Goal: Task Accomplishment & Management: Complete application form

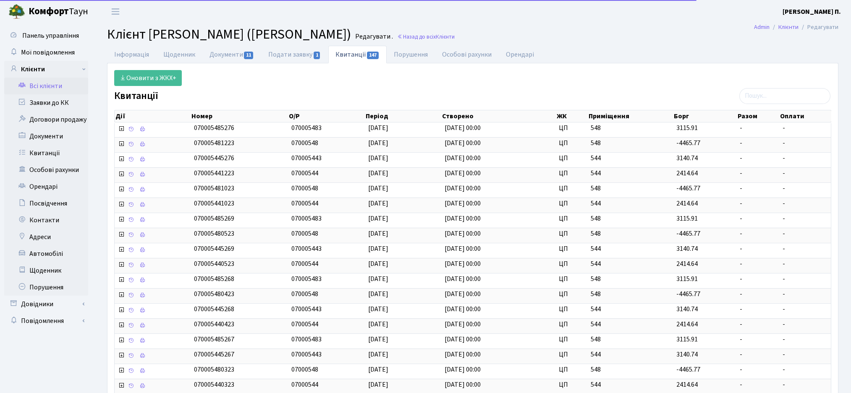
select select "25"
click at [49, 87] on link "Всі клієнти" at bounding box center [46, 86] width 84 height 17
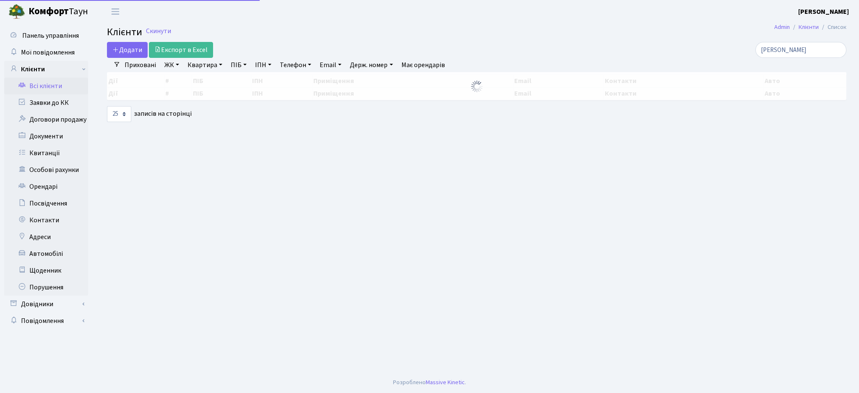
select select "25"
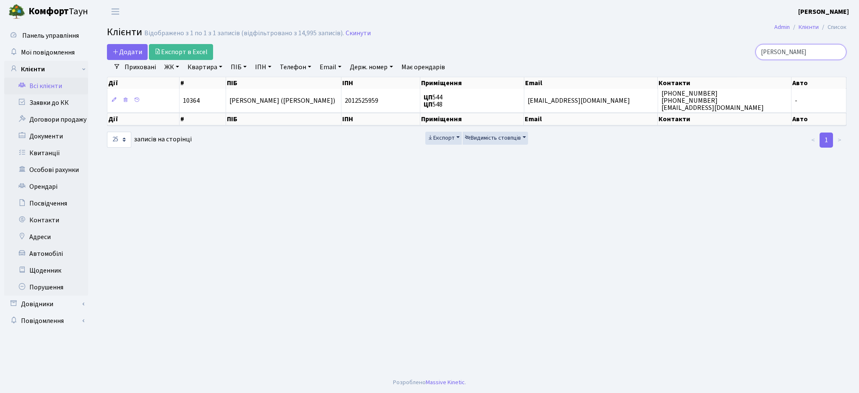
drag, startPoint x: 798, startPoint y: 52, endPoint x: 693, endPoint y: 63, distance: 105.5
click at [694, 64] on div "Додати Експорт в Excel Макс Елі Фільтри Приховані ЖК ТХ, вул. Ділова, 1/2 КТ, в…" at bounding box center [477, 96] width 752 height 104
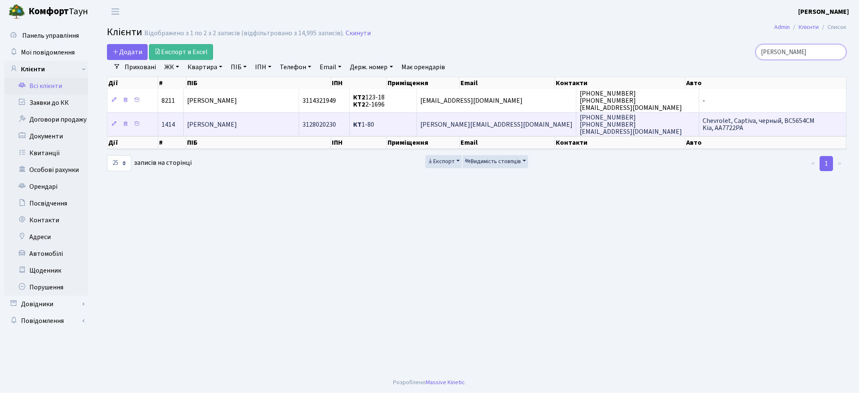
type input "урсул"
click at [292, 134] on td "[PERSON_NAME]" at bounding box center [241, 124] width 115 height 24
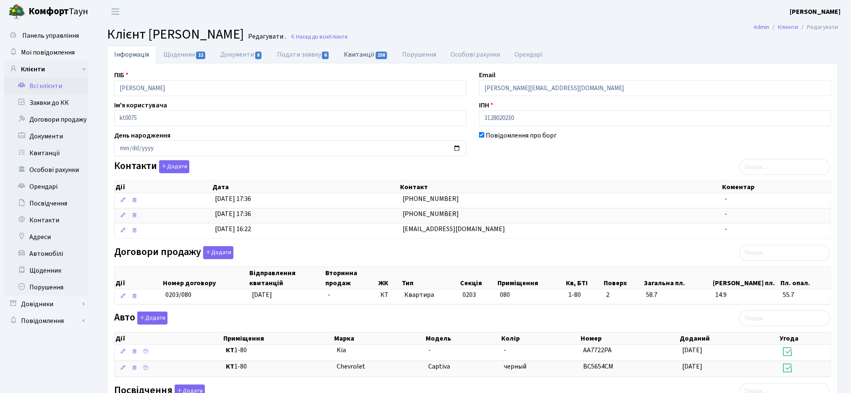
click at [361, 57] on link "Квитанції 158" at bounding box center [366, 54] width 58 height 17
select select "25"
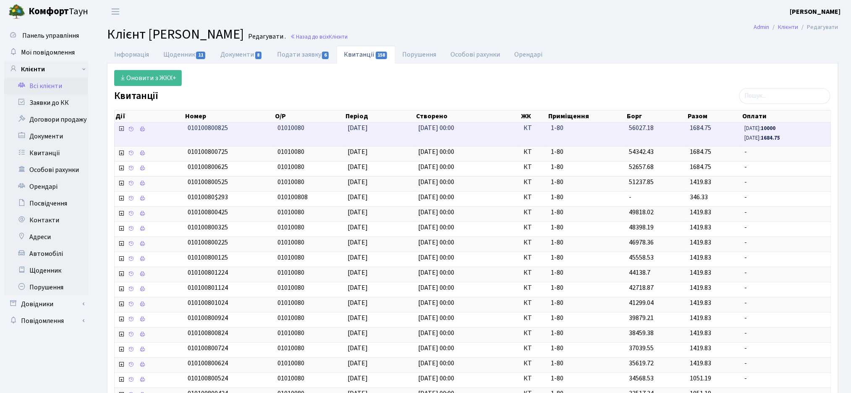
click at [121, 130] on icon at bounding box center [121, 128] width 7 height 7
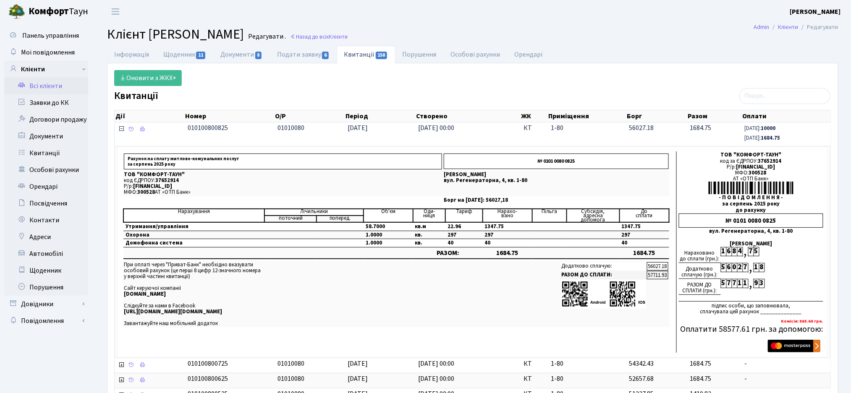
click at [122, 131] on icon at bounding box center [121, 128] width 7 height 7
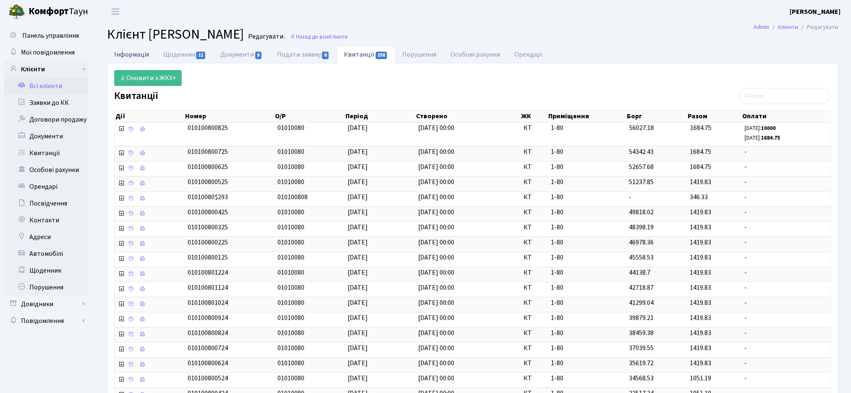
click at [120, 57] on link "Інформація" at bounding box center [131, 54] width 49 height 17
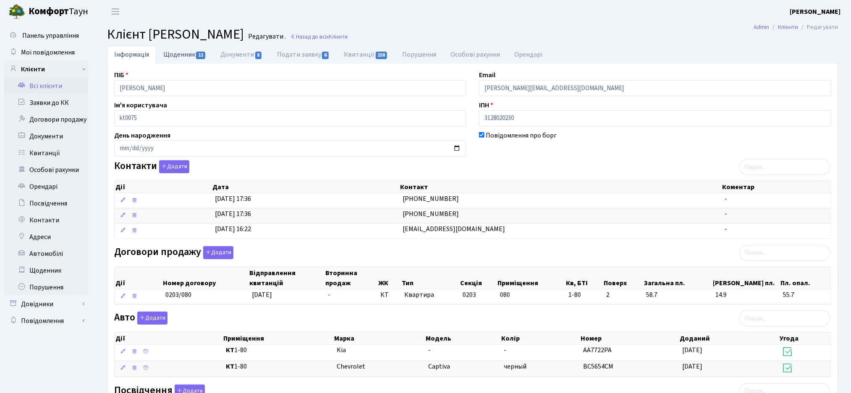
click at [201, 56] on span "11" at bounding box center [200, 56] width 9 height 8
select select "25"
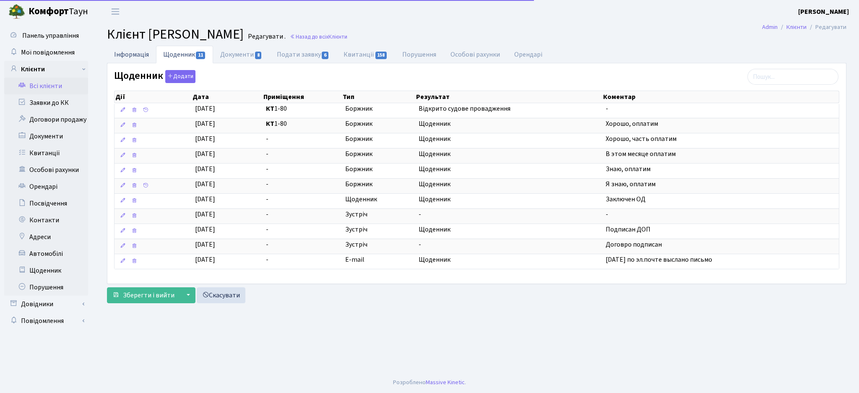
click at [125, 52] on link "Інформація" at bounding box center [131, 54] width 49 height 17
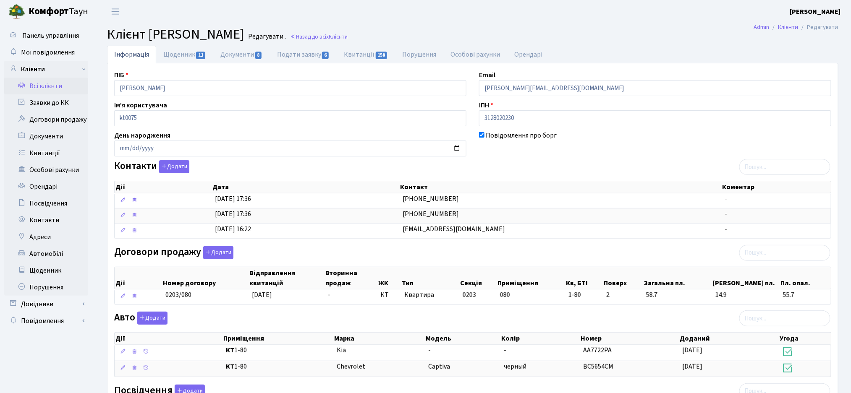
click at [503, 159] on div "ПІБ Урсул Олександр Олександрович Email Alex_pilot@inbox.ru Ім'я користувача kt…" at bounding box center [472, 290] width 729 height 441
click at [149, 31] on span "Клієнт [PERSON_NAME]" at bounding box center [175, 34] width 137 height 19
drag, startPoint x: 149, startPoint y: 36, endPoint x: 350, endPoint y: 33, distance: 201.0
click at [350, 33] on h2 "Клієнт Урсул Олександр Олександрович Редагувати . Назад до всіх Клієнти" at bounding box center [472, 34] width 731 height 16
click at [244, 33] on span "Клієнт [PERSON_NAME]" at bounding box center [175, 34] width 137 height 19
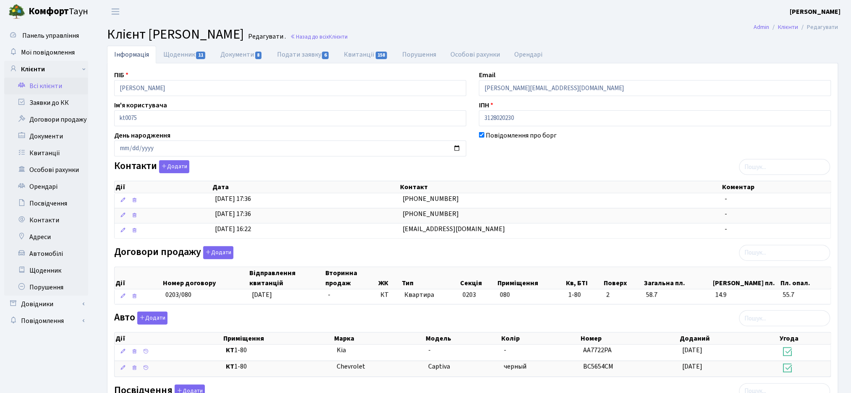
drag, startPoint x: 344, startPoint y: 31, endPoint x: 150, endPoint y: 32, distance: 193.9
click at [150, 32] on h2 "Клієнт Урсул Олександр Олександрович Редагувати . Назад до всіх Клієнти" at bounding box center [472, 34] width 731 height 16
click at [148, 39] on span "Клієнт [PERSON_NAME]" at bounding box center [175, 34] width 137 height 19
click at [176, 56] on link "Щоденник 11" at bounding box center [184, 54] width 57 height 17
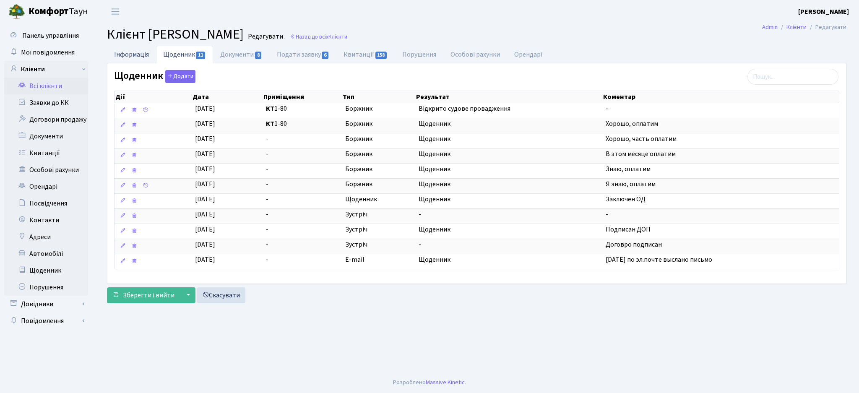
click at [121, 52] on link "Інформація" at bounding box center [131, 54] width 49 height 17
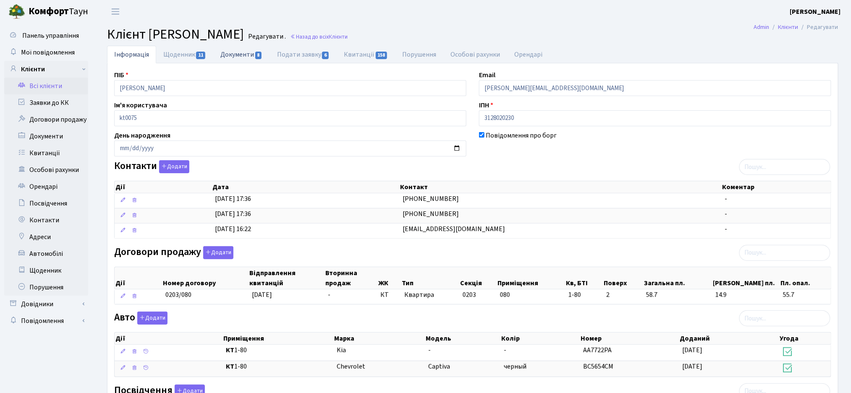
click at [238, 56] on link "Документи 8" at bounding box center [241, 54] width 56 height 17
select select "25"
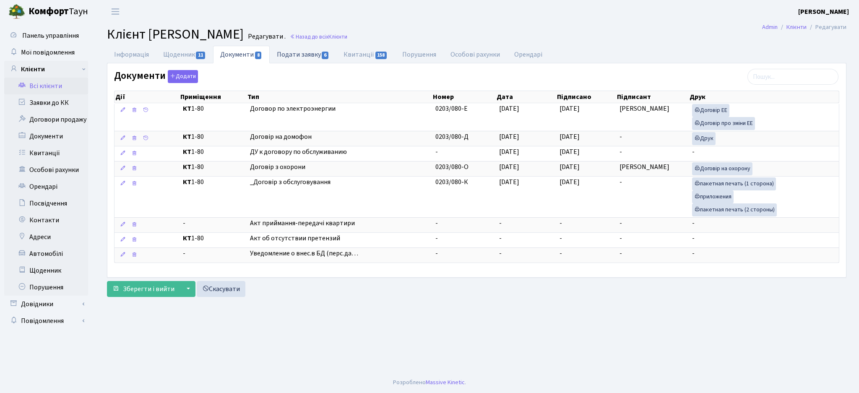
click at [292, 63] on link "Подати заявку 6" at bounding box center [303, 54] width 67 height 17
select select "25"
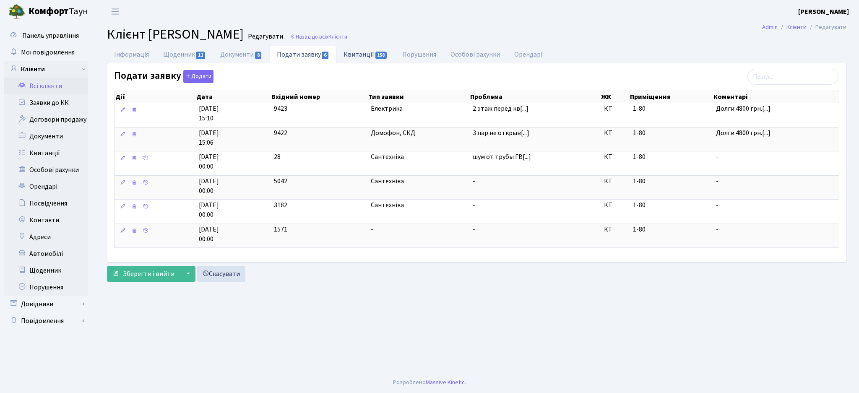
click at [367, 54] on link "Квитанції 158" at bounding box center [366, 54] width 58 height 17
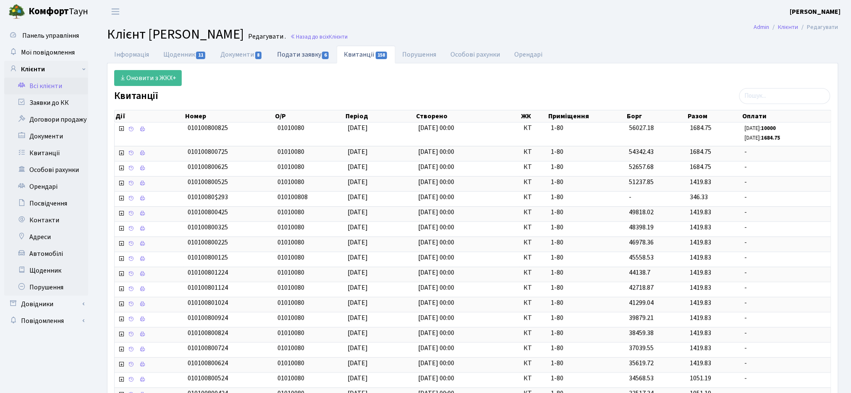
click at [291, 56] on link "Подати заявку 6" at bounding box center [303, 54] width 67 height 17
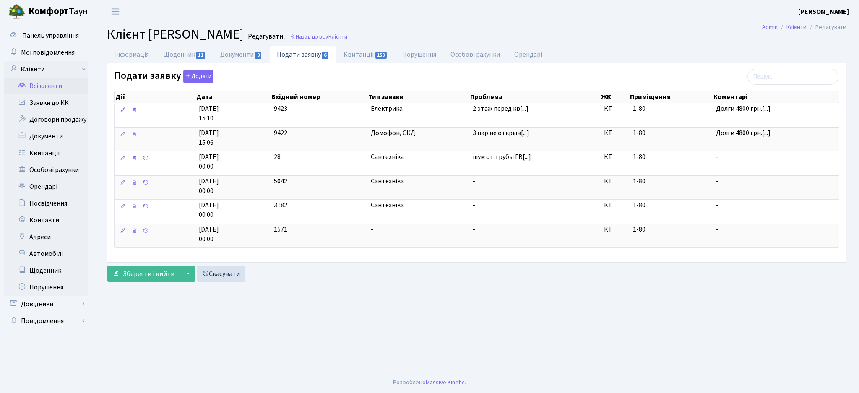
click at [483, 78] on div "Подати заявку Додати Дії Дата Вхідний номер Тип заявки Проблема ЖК Приміщення Д…" at bounding box center [477, 160] width 738 height 181
click at [36, 90] on link "Всі клієнти" at bounding box center [46, 86] width 84 height 17
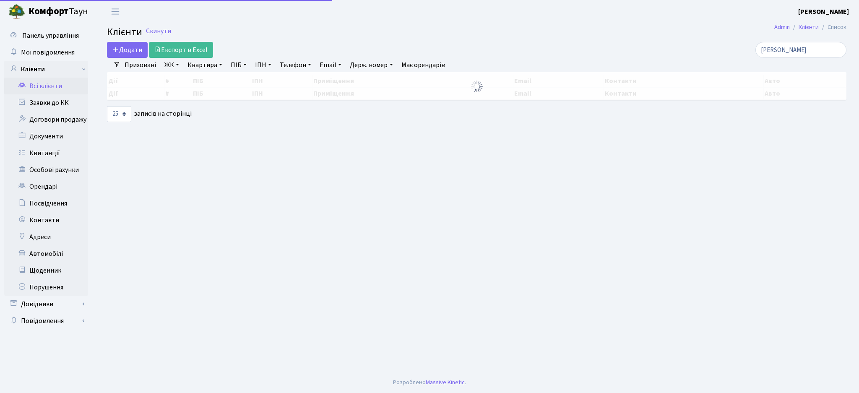
select select "25"
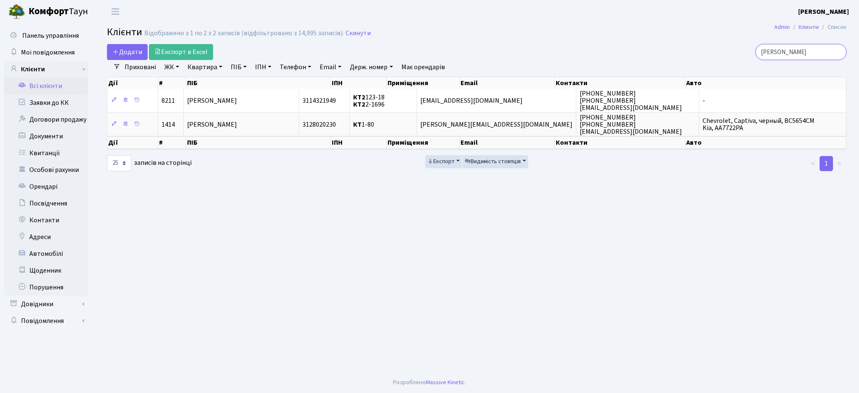
click at [837, 52] on input "урсул" at bounding box center [801, 52] width 91 height 16
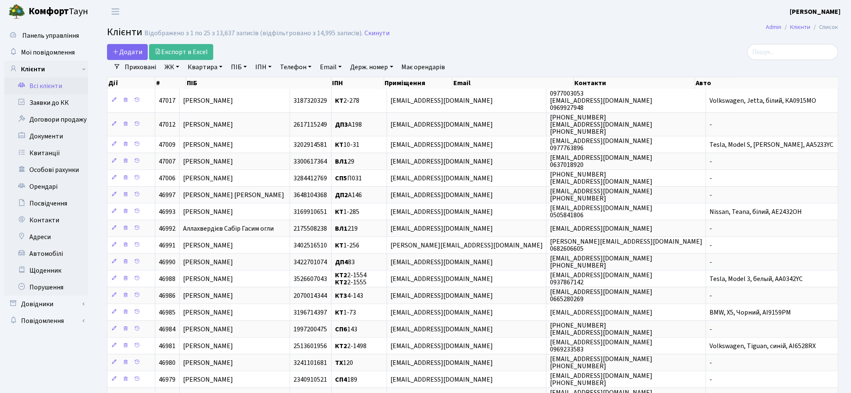
click at [47, 88] on link "Всі клієнти" at bounding box center [46, 86] width 84 height 17
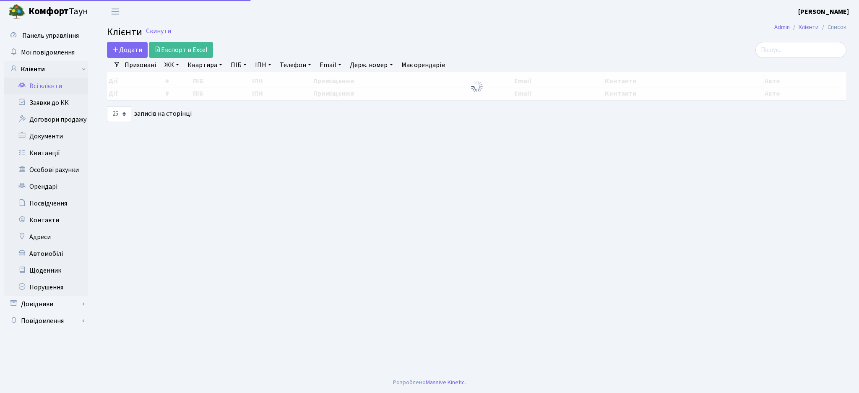
select select "25"
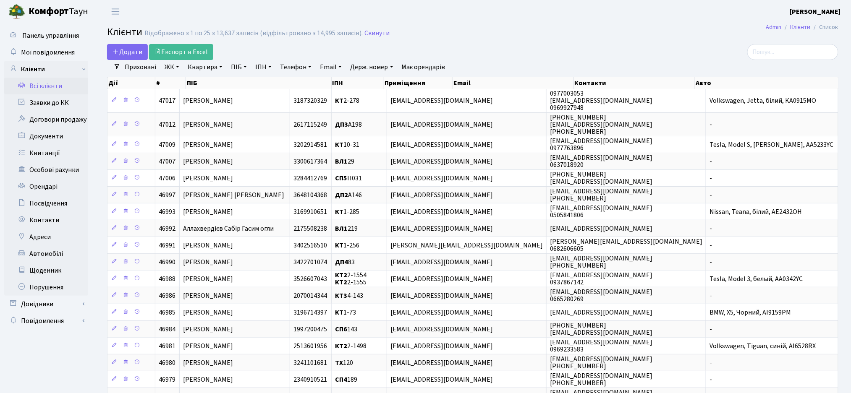
click at [477, 43] on main "Admin Клієнти Список Клієнти Відображено з 1 по 25 з 13,637 записів (відфільтро…" at bounding box center [472, 301] width 756 height 556
click at [485, 27] on h2 "Клієнти Відображено з 1 по 25 з 13,637 записів (відфільтровано з 14,995 записів…" at bounding box center [472, 33] width 731 height 14
click at [39, 84] on link "Всі клієнти" at bounding box center [46, 86] width 84 height 17
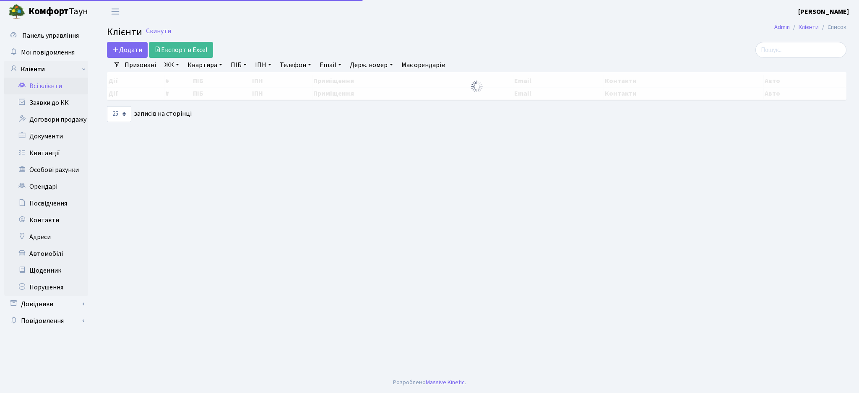
select select "25"
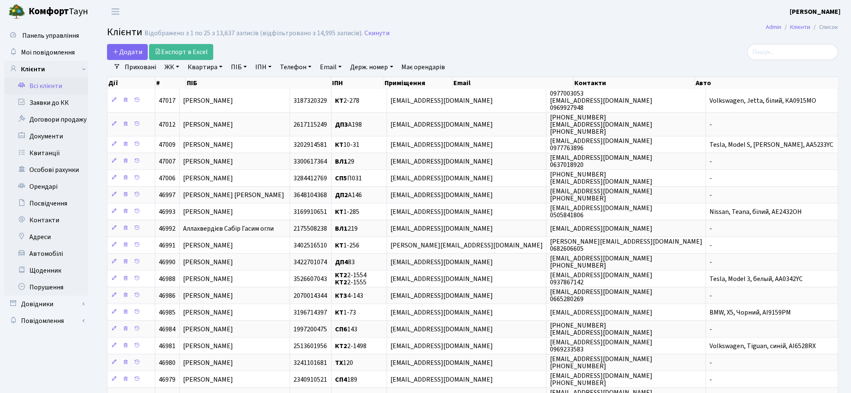
click at [525, 38] on h2 "Клієнти Відображено з 1 по 25 з 13,637 записів (відфільтровано з 14,995 записів…" at bounding box center [472, 33] width 731 height 14
click at [766, 54] on input "search" at bounding box center [792, 52] width 91 height 16
click at [512, 45] on div "Додати Експорт в Excel" at bounding box center [348, 52] width 483 height 16
click at [789, 54] on input "search" at bounding box center [792, 52] width 91 height 16
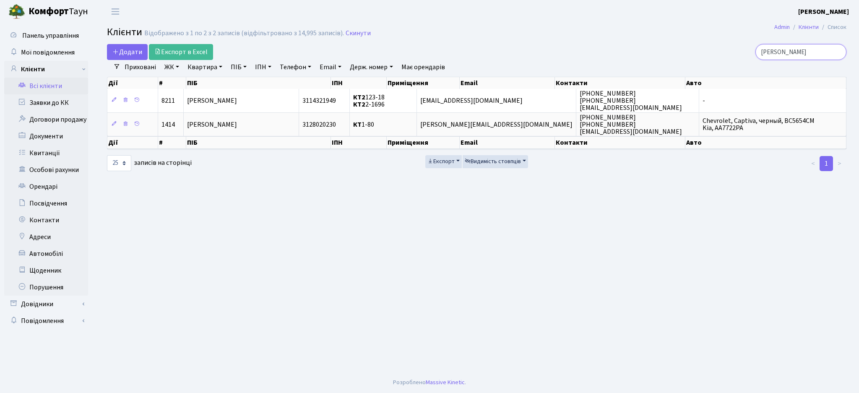
type input "урсул"
click at [384, 234] on main "Admin Клієнти Список Клієнти Відображено з 1 по 2 з 2 записів (відфільтровано з…" at bounding box center [476, 197] width 765 height 349
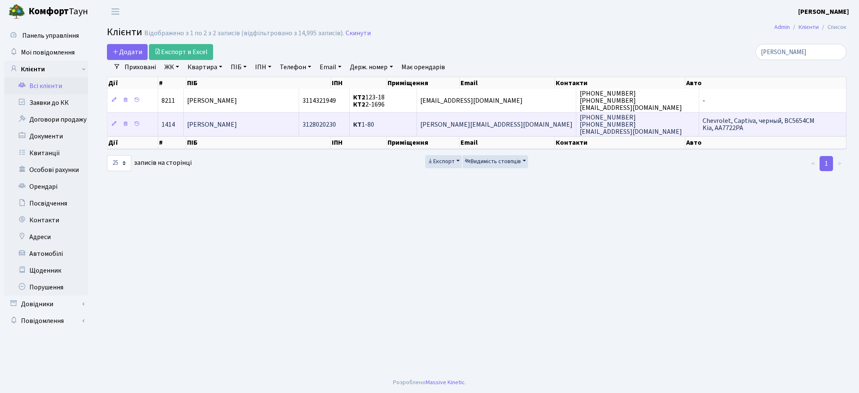
click at [401, 130] on td "КТ 1-80" at bounding box center [383, 124] width 67 height 24
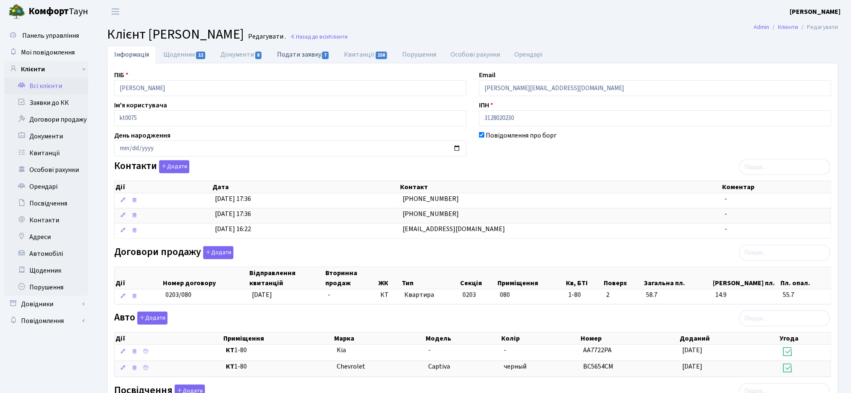
click at [289, 55] on link "Подати заявку 7" at bounding box center [303, 54] width 67 height 17
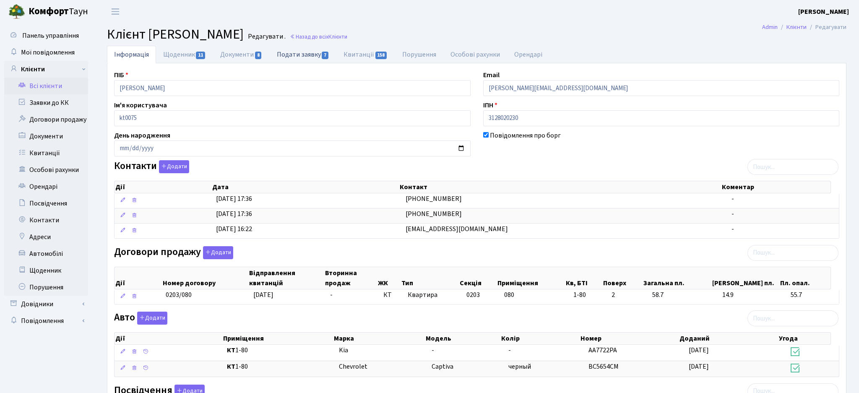
select select "25"
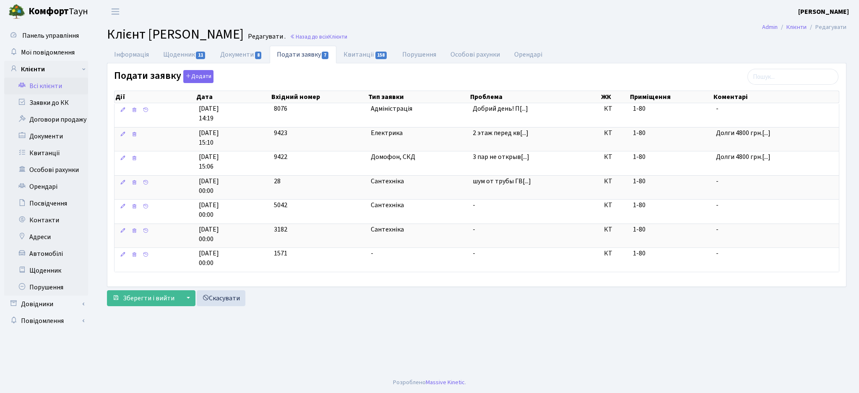
click at [438, 74] on div "Подати заявку Додати Дії Дата Вхідний номер Тип заявки Проблема ЖК Приміщення Д…" at bounding box center [477, 173] width 738 height 206
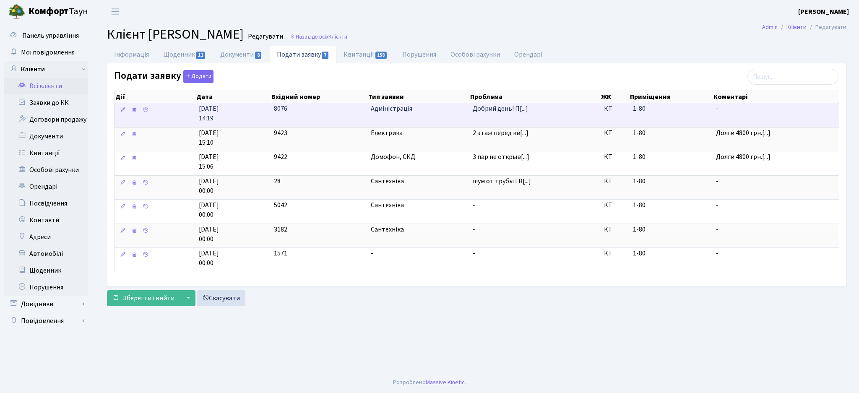
click at [493, 117] on td "Добрий день! П[...]" at bounding box center [535, 115] width 131 height 24
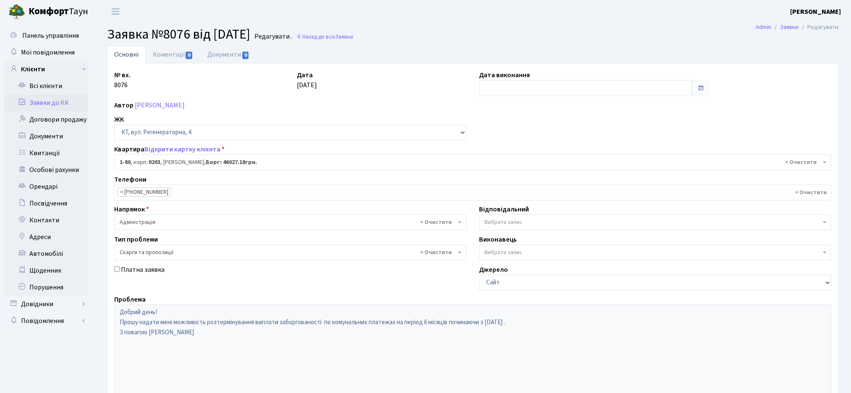
select select "80"
select select "55"
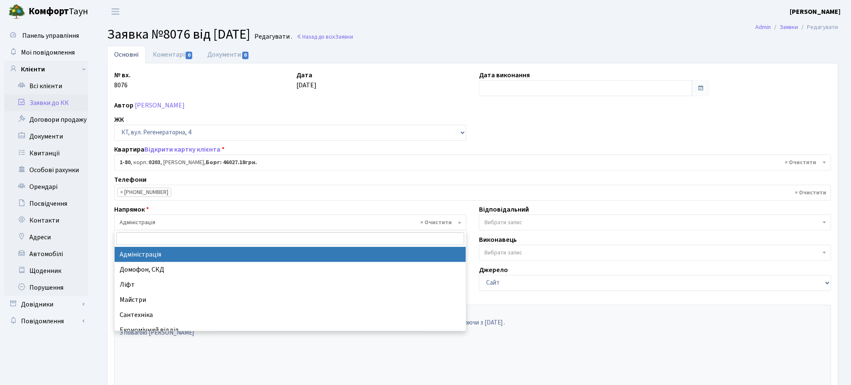
click at [159, 226] on span "× Адміністрація" at bounding box center [288, 222] width 336 height 8
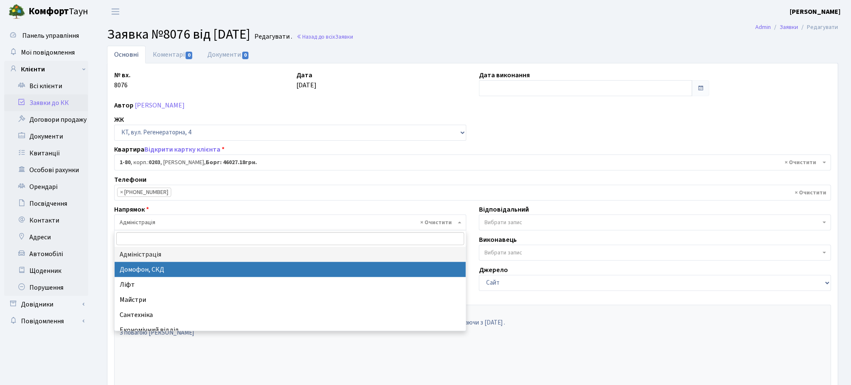
scroll to position [56, 0]
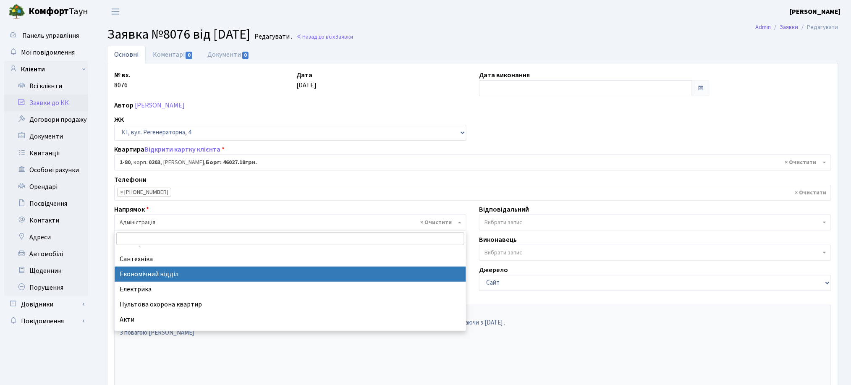
select select "9"
select select
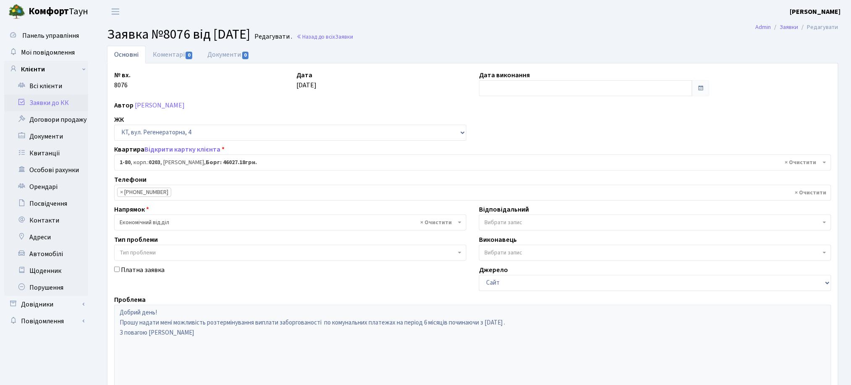
click at [522, 225] on span "Вибрати запис" at bounding box center [503, 222] width 38 height 8
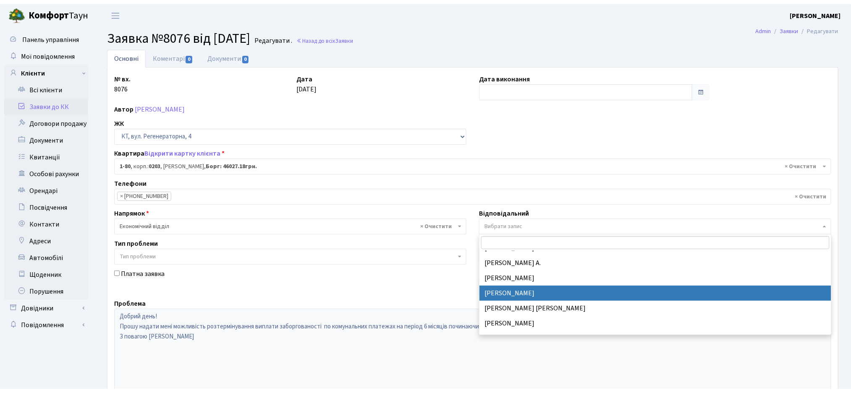
scroll to position [112, 0]
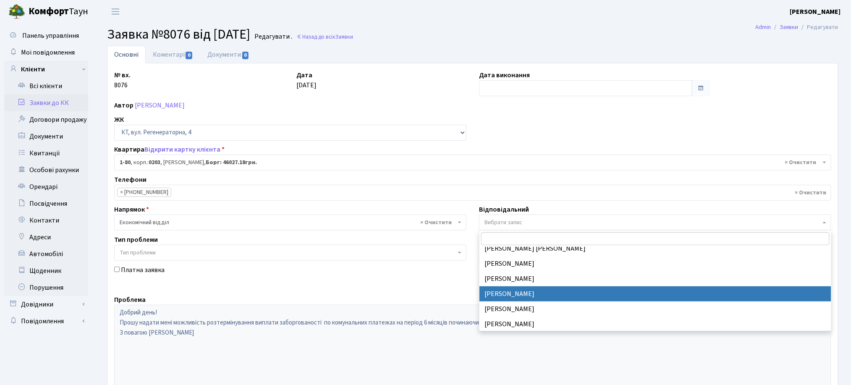
select select "33"
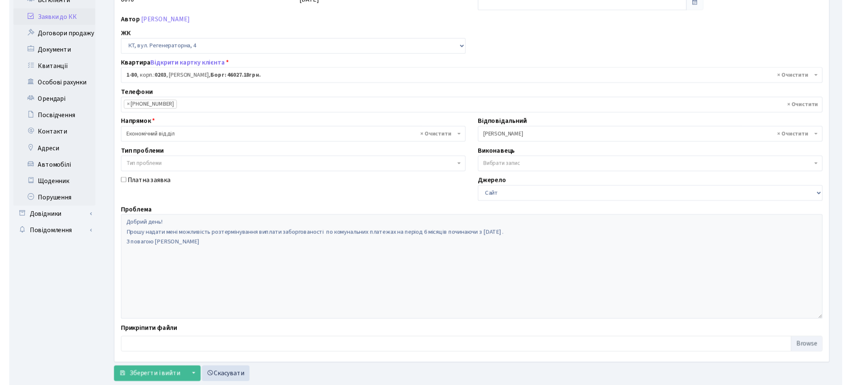
scroll to position [107, 0]
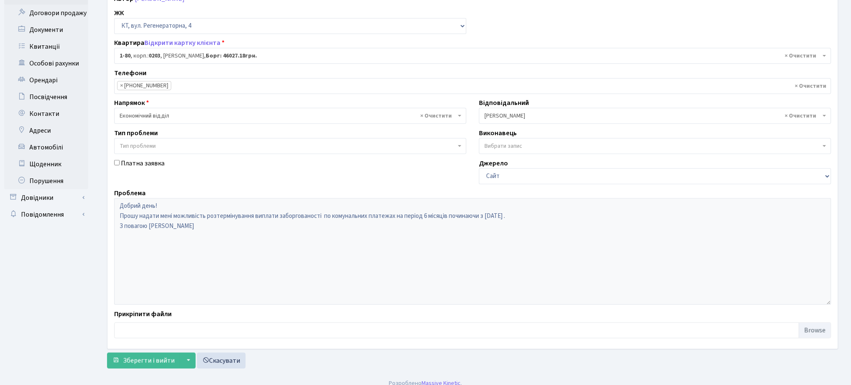
click at [524, 146] on span "Вибрати запис" at bounding box center [652, 146] width 336 height 8
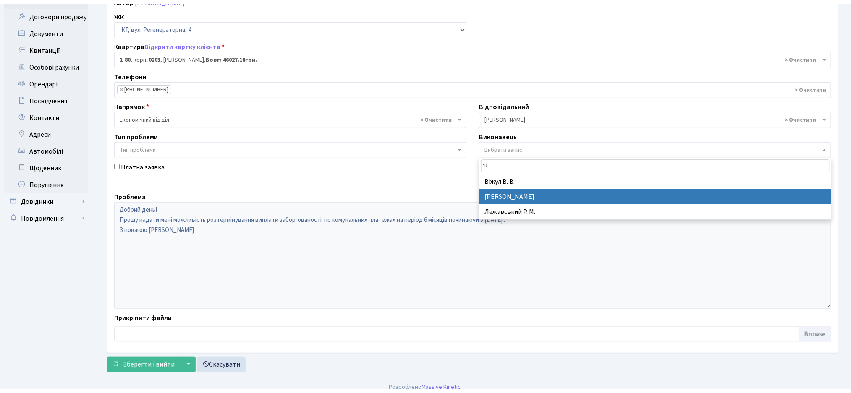
scroll to position [0, 0]
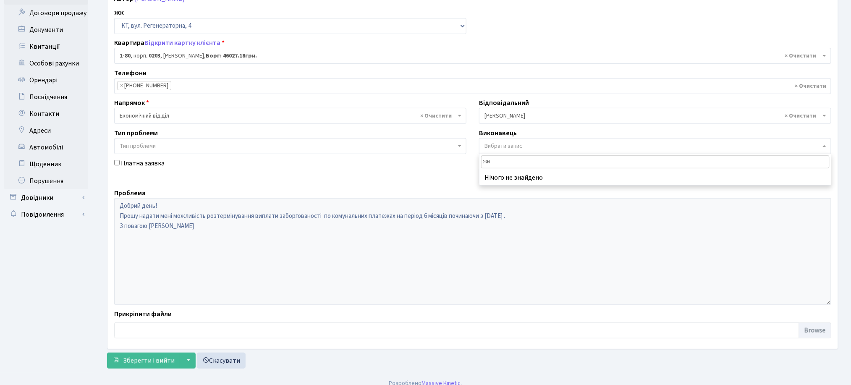
type input "ж"
type input "м"
click at [144, 365] on button "Зберегти і вийти" at bounding box center [143, 361] width 73 height 16
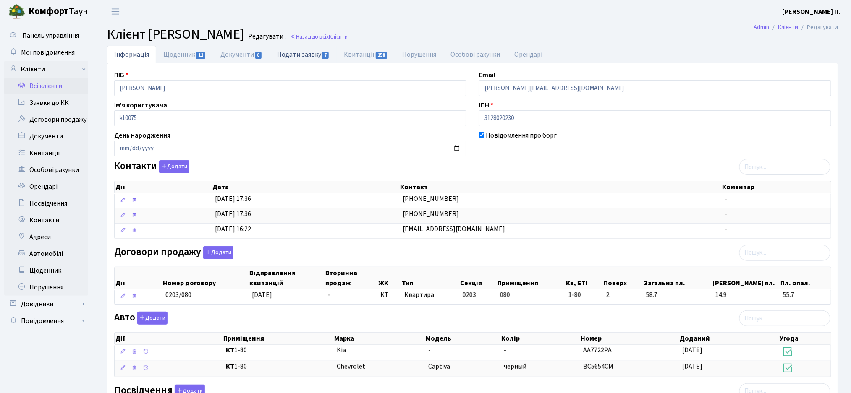
click at [291, 60] on link "Подати заявку 7" at bounding box center [303, 54] width 67 height 17
select select "25"
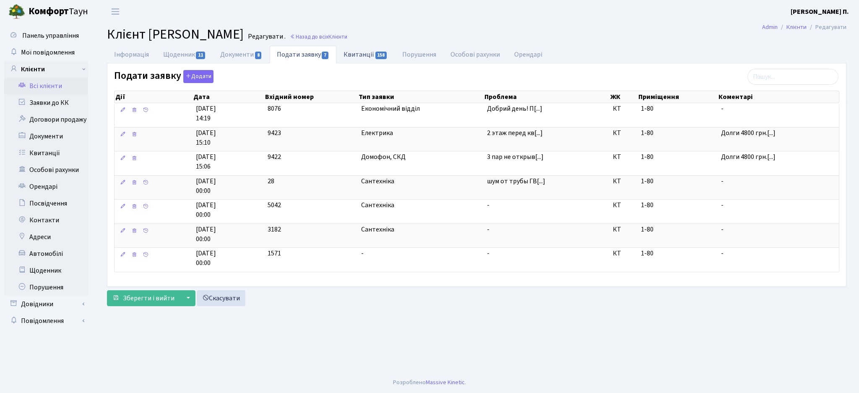
click at [354, 58] on link "Квитанції 158" at bounding box center [366, 54] width 58 height 17
select select "25"
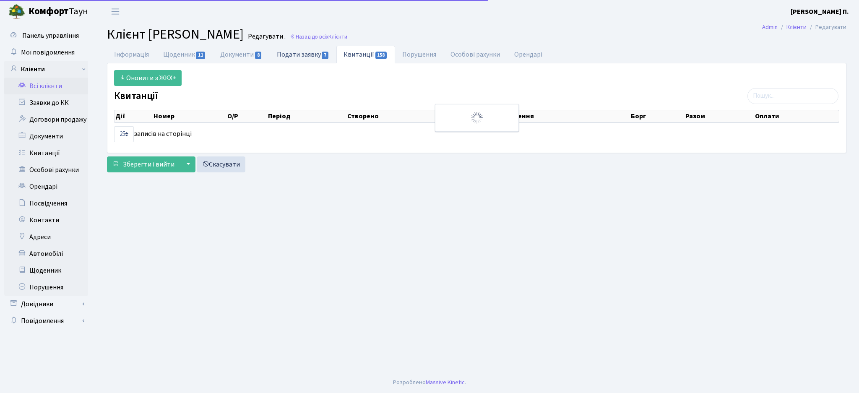
click at [300, 55] on link "Подати заявку 7" at bounding box center [303, 54] width 67 height 17
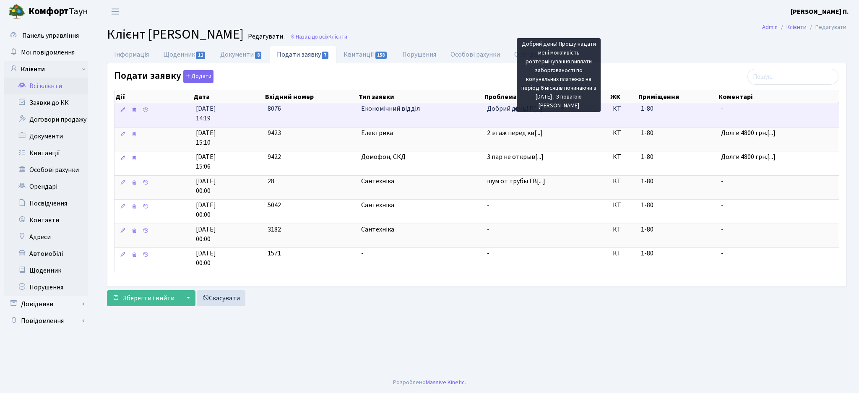
click at [508, 111] on span "Добрий день! П[...]" at bounding box center [514, 108] width 55 height 9
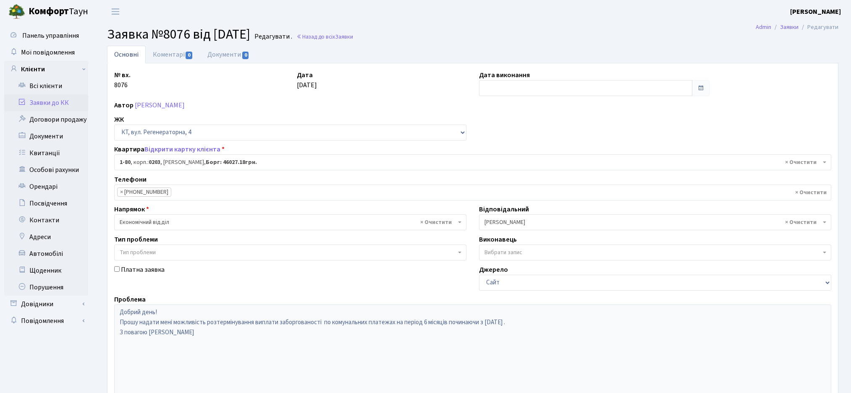
select select "80"
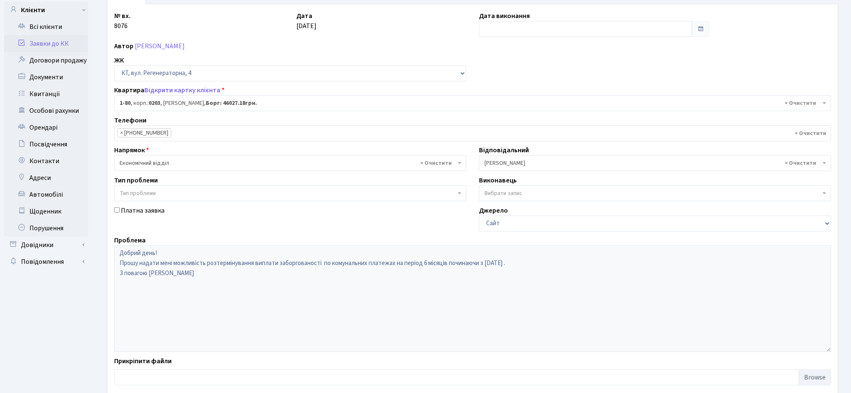
scroll to position [107, 0]
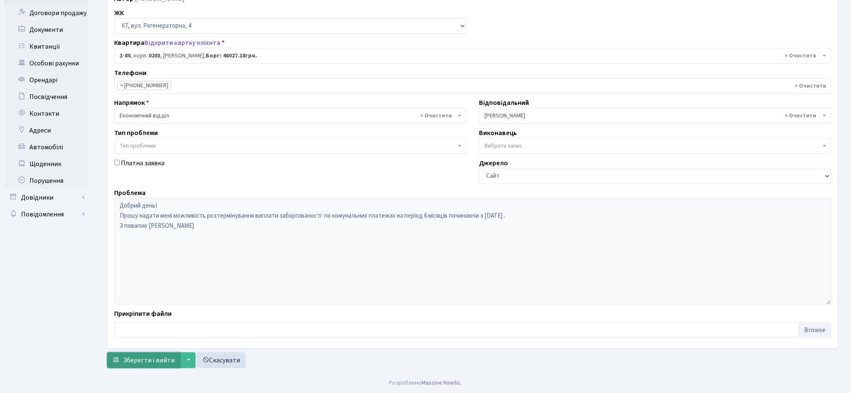
click at [125, 360] on span "Зберегти і вийти" at bounding box center [149, 360] width 52 height 9
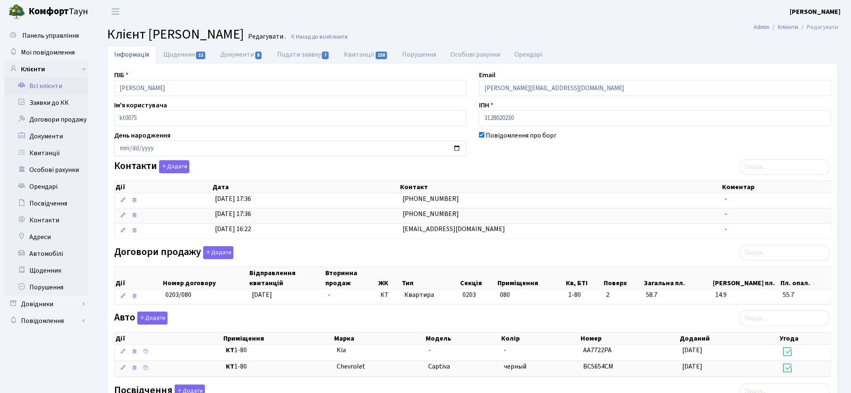
click at [37, 86] on link "Всі клієнти" at bounding box center [46, 86] width 84 height 17
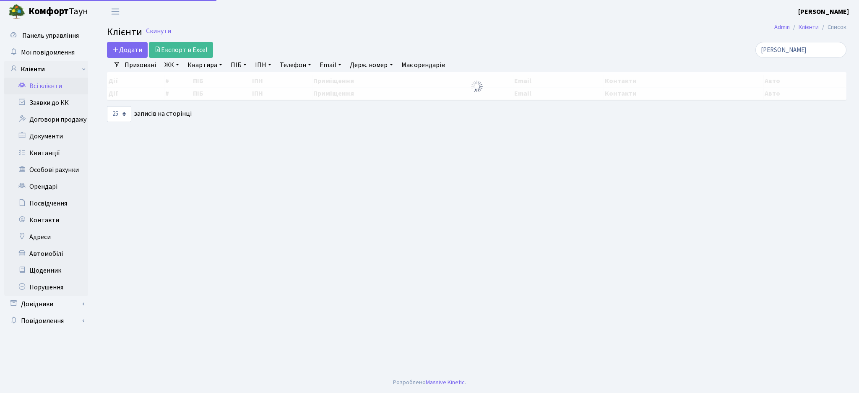
select select "25"
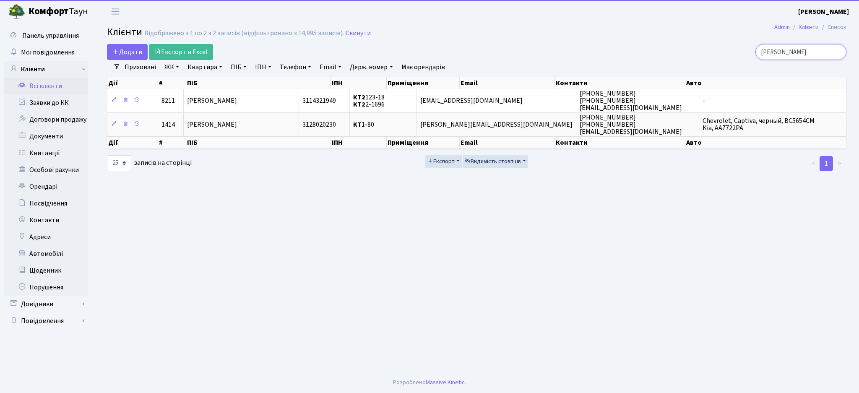
drag, startPoint x: 800, startPoint y: 52, endPoint x: 710, endPoint y: 53, distance: 90.2
click at [710, 53] on div "[PERSON_NAME]" at bounding box center [728, 52] width 238 height 16
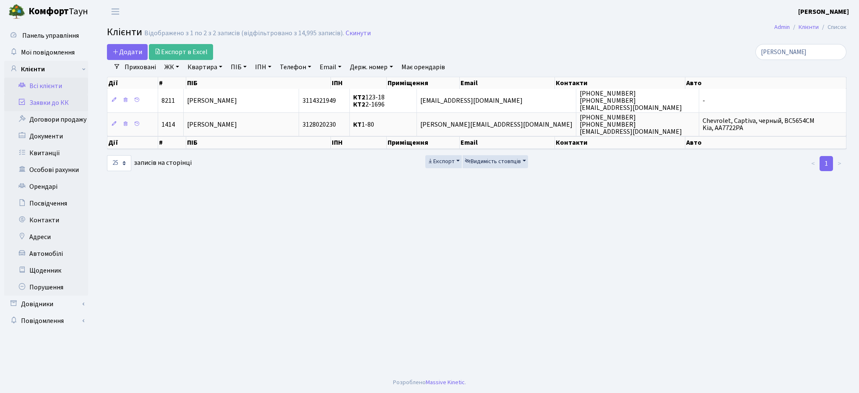
click at [62, 108] on link "Заявки до КК" at bounding box center [46, 102] width 84 height 17
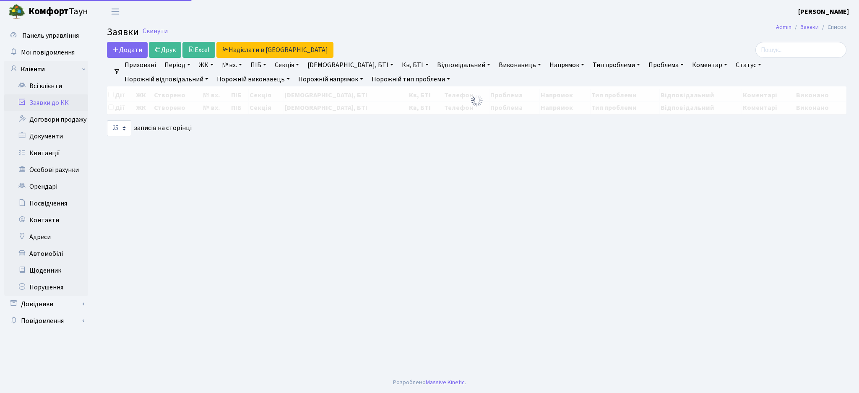
select select "25"
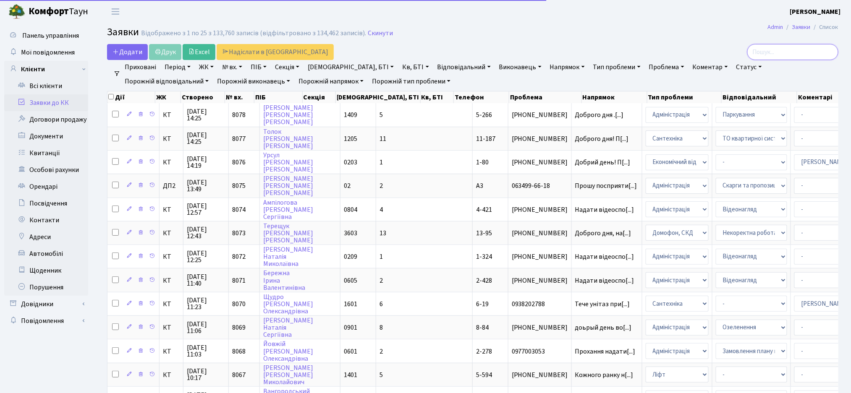
click at [786, 53] on input "search" at bounding box center [792, 52] width 91 height 16
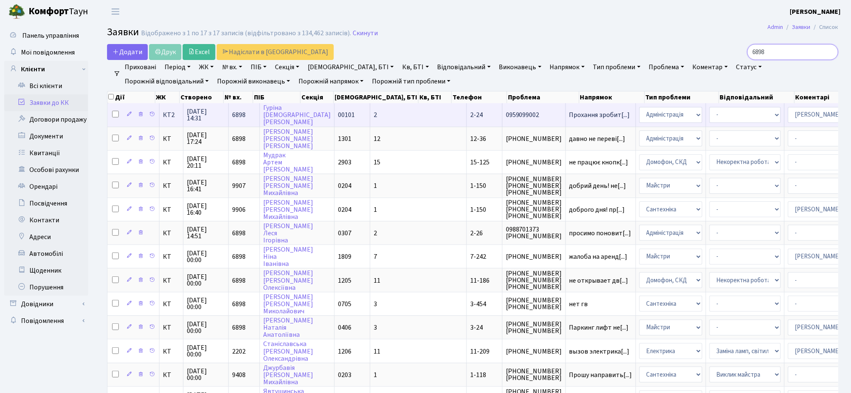
type input "6898"
click at [566, 119] on td "Прохання зробит[...]" at bounding box center [601, 114] width 70 height 23
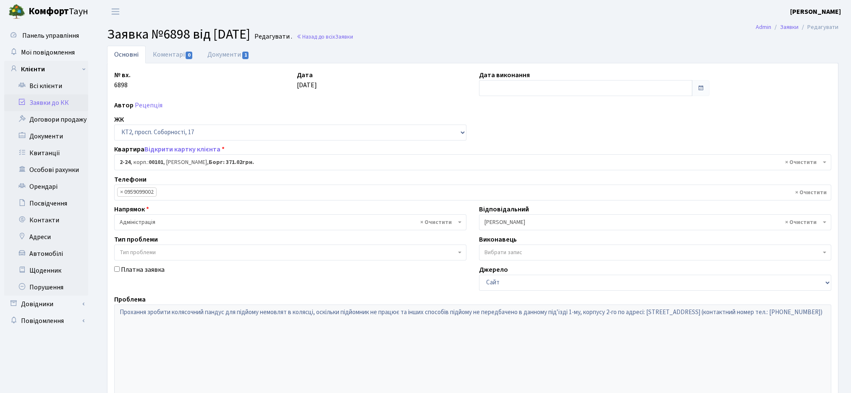
select select "15075"
click at [202, 151] on link "Відкрити картку клієнта" at bounding box center [182, 149] width 76 height 9
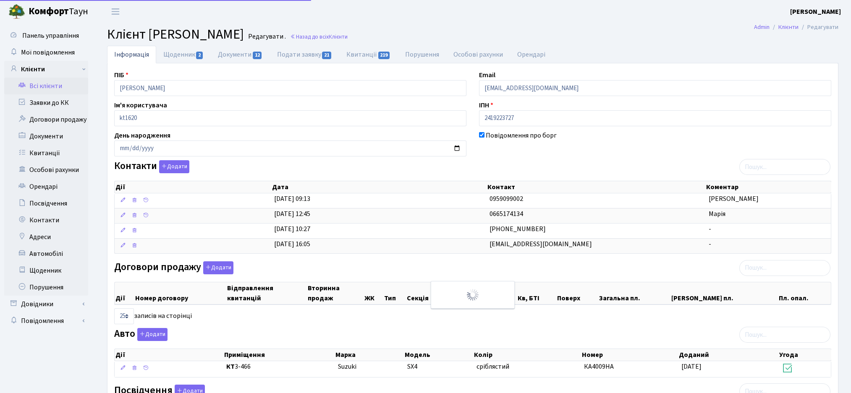
select select "25"
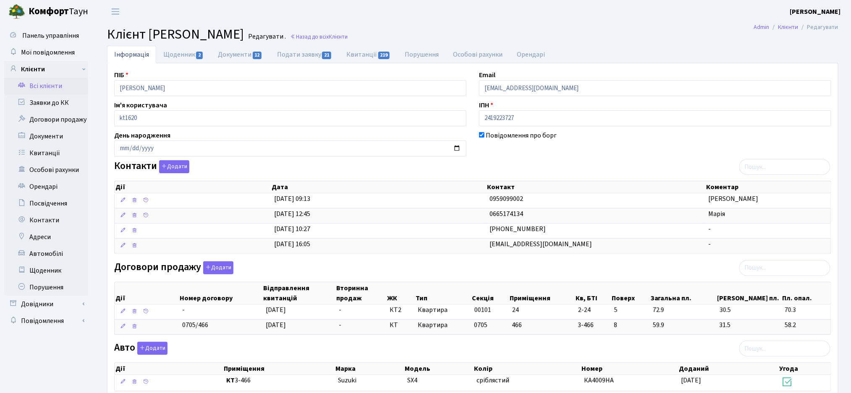
click at [41, 86] on link "Всі клієнти" at bounding box center [46, 86] width 84 height 17
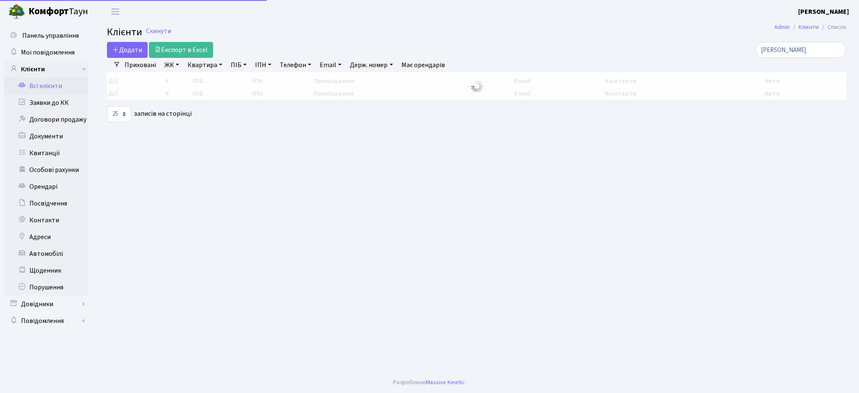
select select "25"
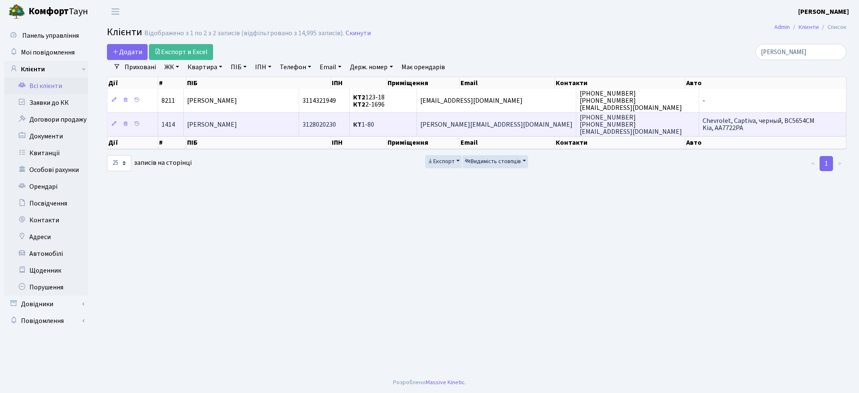
click at [299, 132] on td "[PERSON_NAME]" at bounding box center [241, 124] width 115 height 24
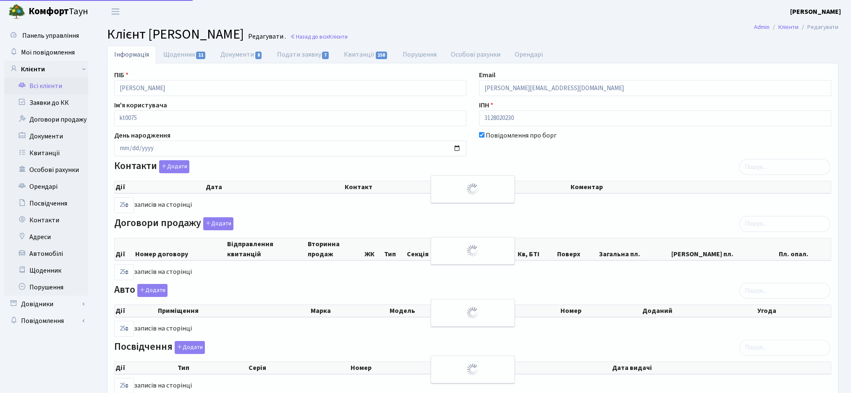
select select "25"
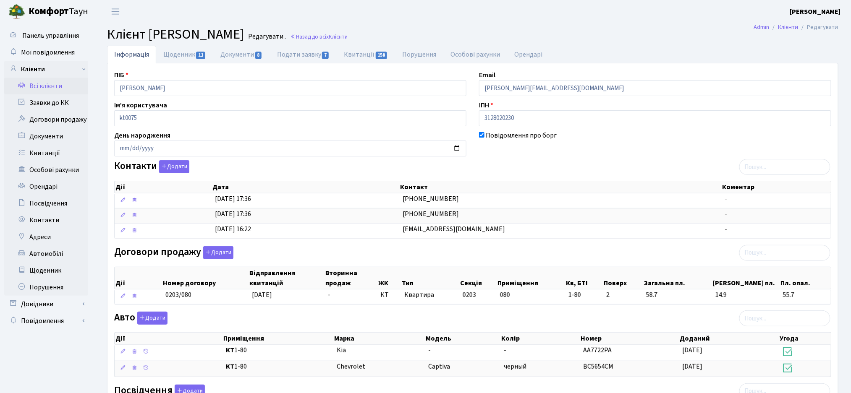
click at [316, 68] on div "ПІБ Урсул Олександр Олександрович Email Alex_pilot@inbox.ru Ім'я користувача kt…" at bounding box center [472, 290] width 730 height 454
click at [309, 52] on link "Подати заявку 7" at bounding box center [303, 54] width 67 height 17
select select "25"
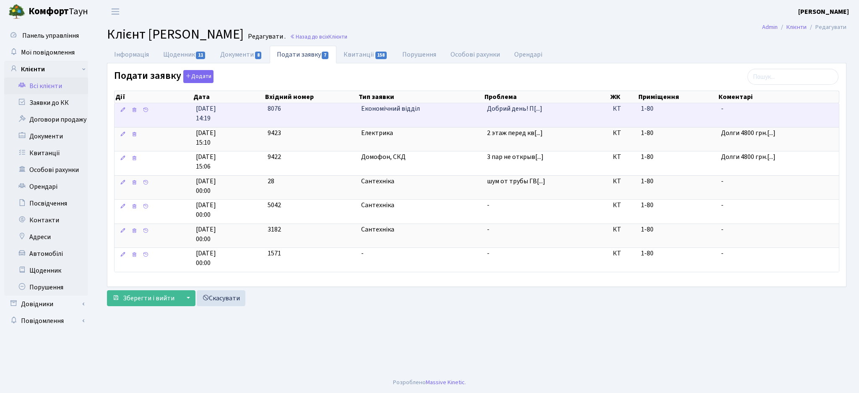
click at [476, 116] on td "Економічний відділ" at bounding box center [421, 115] width 126 height 24
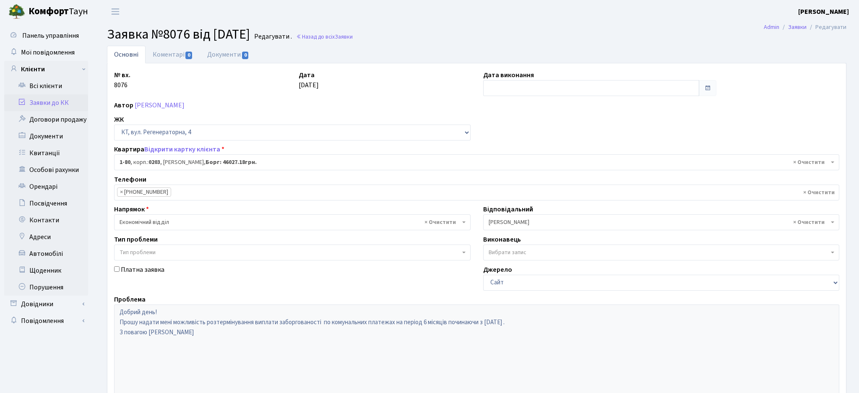
select select "80"
click at [177, 59] on link "Коментарі 0" at bounding box center [173, 54] width 55 height 17
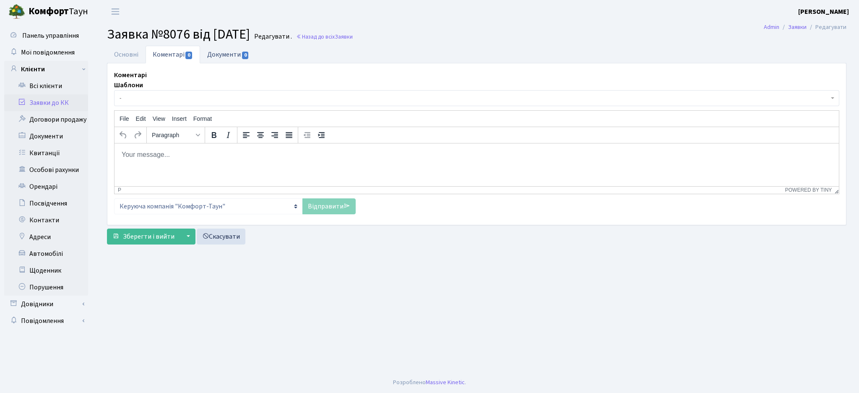
click at [227, 60] on link "Документи 0" at bounding box center [228, 54] width 56 height 17
select select "25"
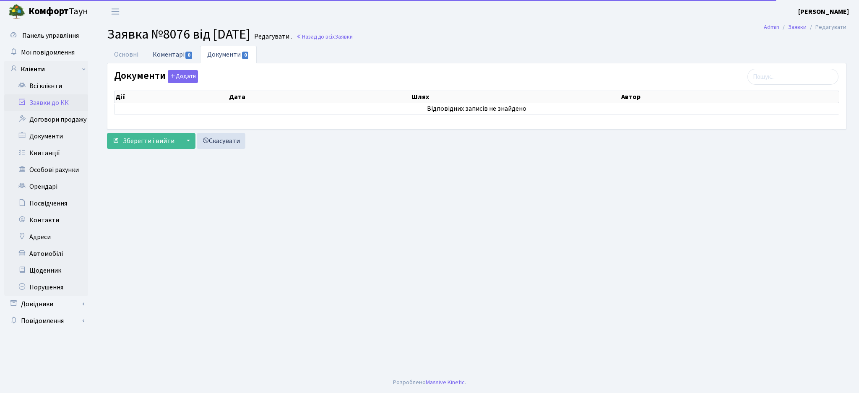
drag, startPoint x: 152, startPoint y: 56, endPoint x: 128, endPoint y: 53, distance: 24.5
click at [152, 56] on link "Коментарі 0" at bounding box center [173, 54] width 55 height 17
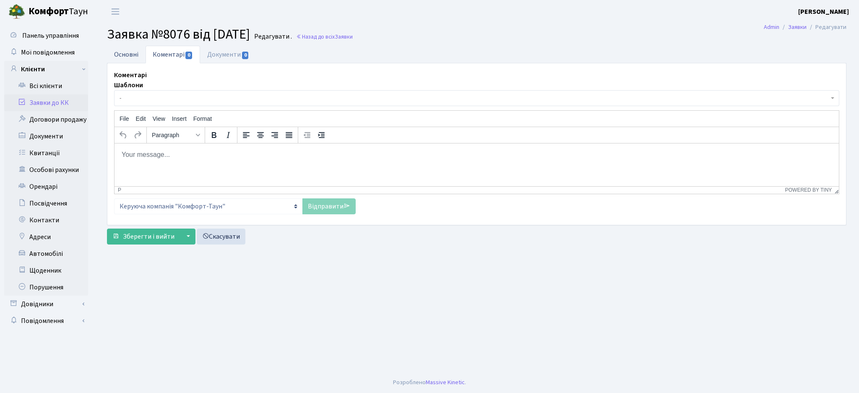
click at [123, 52] on link "Основні" at bounding box center [126, 54] width 39 height 17
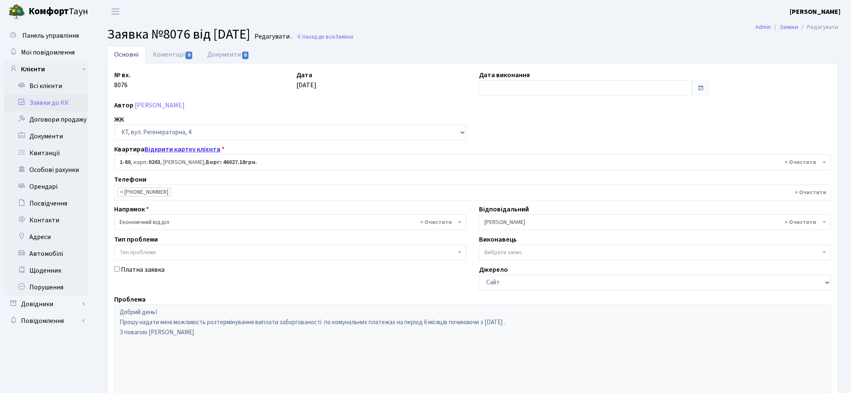
click at [204, 154] on link "Відкрити картку клієнта" at bounding box center [182, 149] width 76 height 9
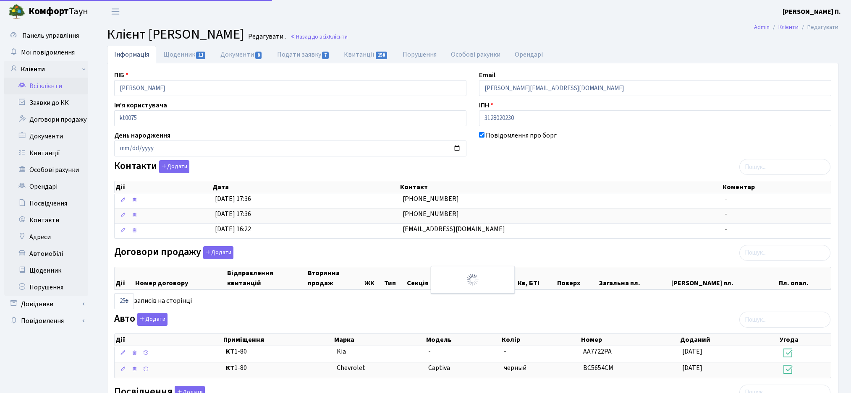
select select "25"
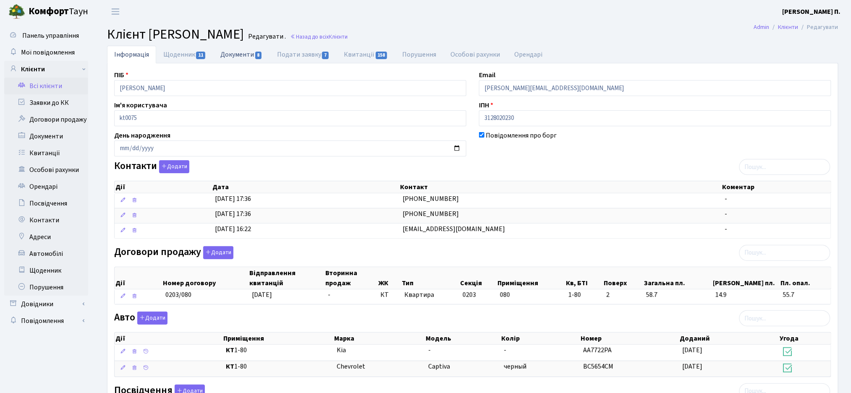
click at [238, 61] on link "Документи 8" at bounding box center [241, 54] width 56 height 17
select select "25"
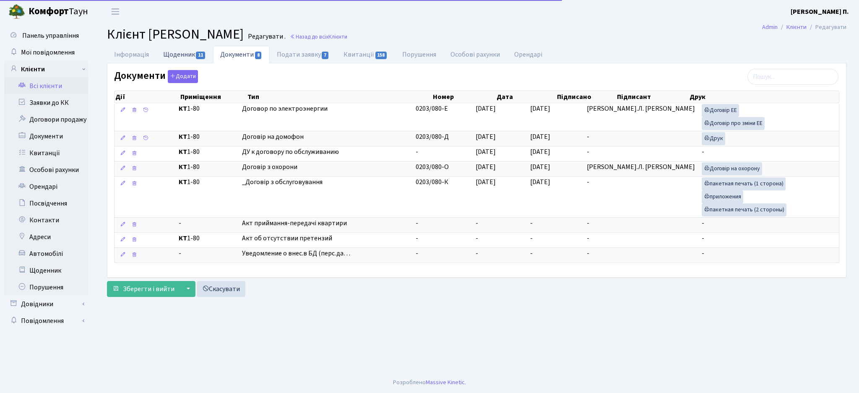
click at [185, 59] on link "Щоденник 11" at bounding box center [184, 54] width 57 height 17
select select "25"
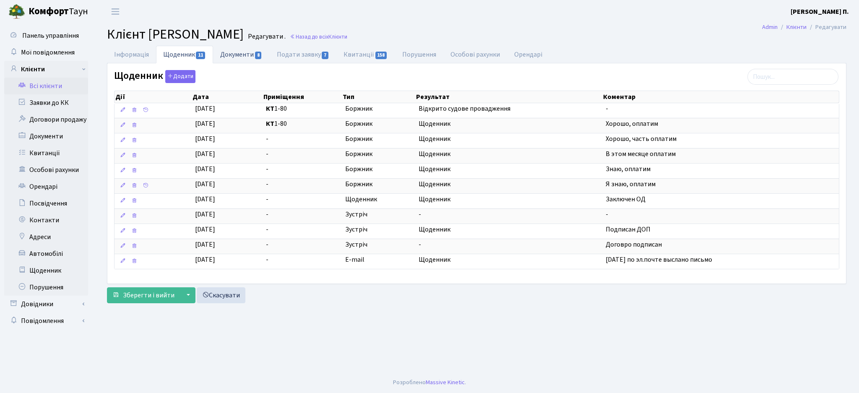
click at [240, 49] on link "Документи 8" at bounding box center [241, 54] width 56 height 17
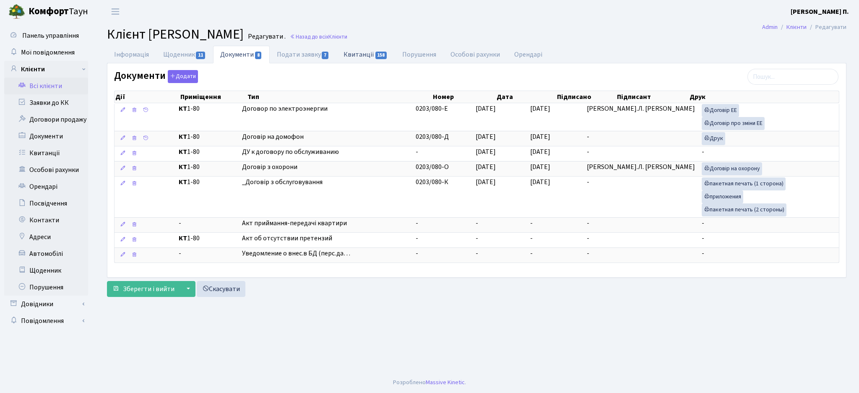
click at [362, 57] on link "Квитанції 158" at bounding box center [366, 54] width 58 height 17
select select "25"
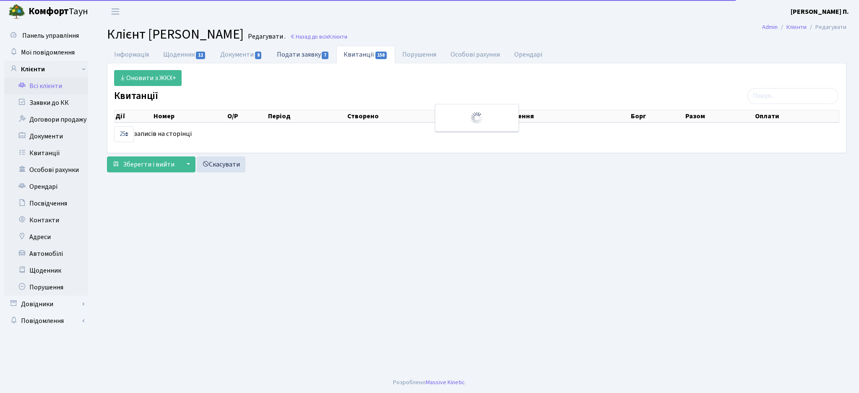
click at [308, 54] on link "Подати заявку 7" at bounding box center [303, 54] width 67 height 17
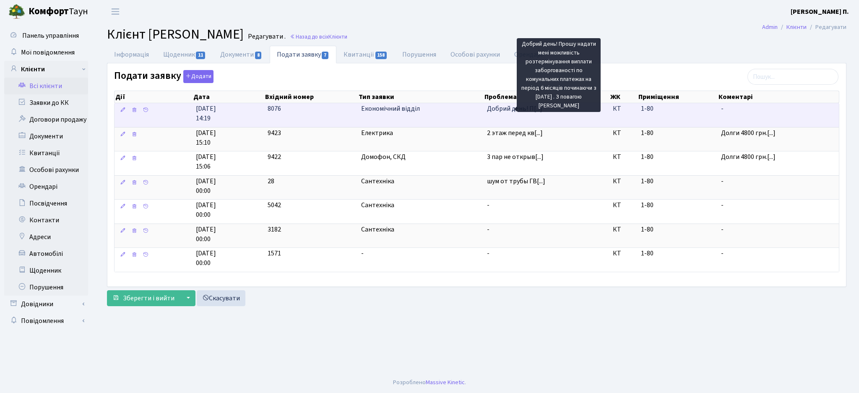
click at [498, 108] on span "Добрий день! П[...]" at bounding box center [514, 108] width 55 height 9
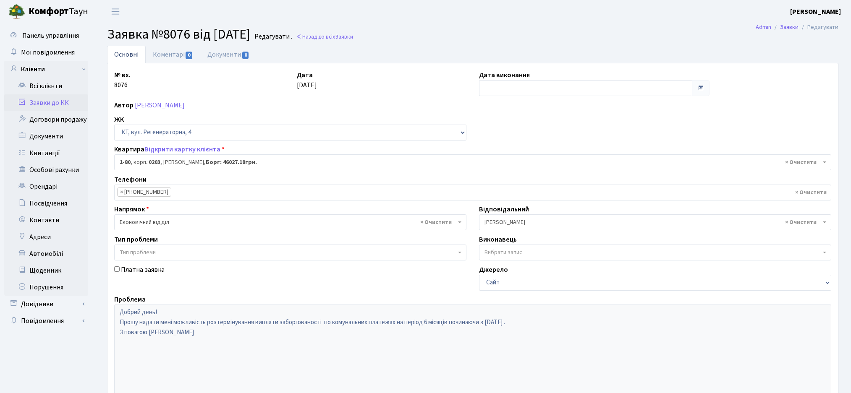
select select "80"
click at [175, 59] on link "Коментарі 0" at bounding box center [173, 54] width 55 height 17
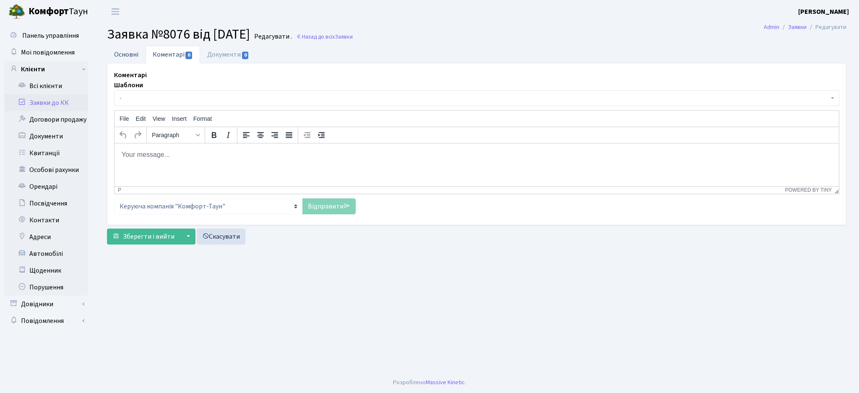
click at [123, 57] on link "Основні" at bounding box center [126, 54] width 39 height 17
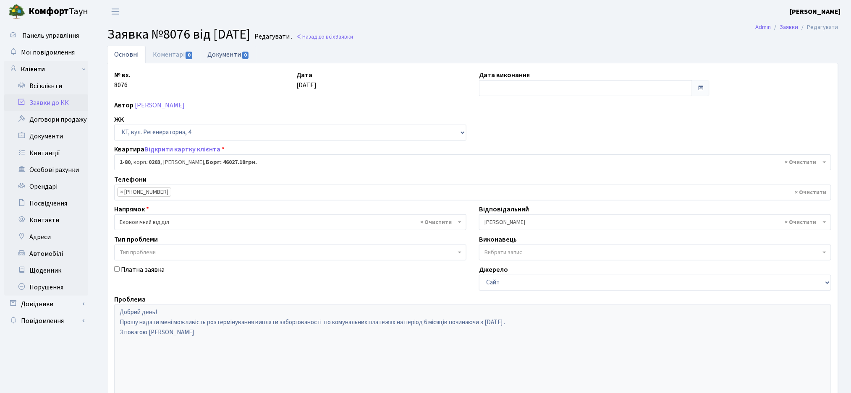
click at [218, 57] on link "Документи 0" at bounding box center [228, 54] width 56 height 17
select select "25"
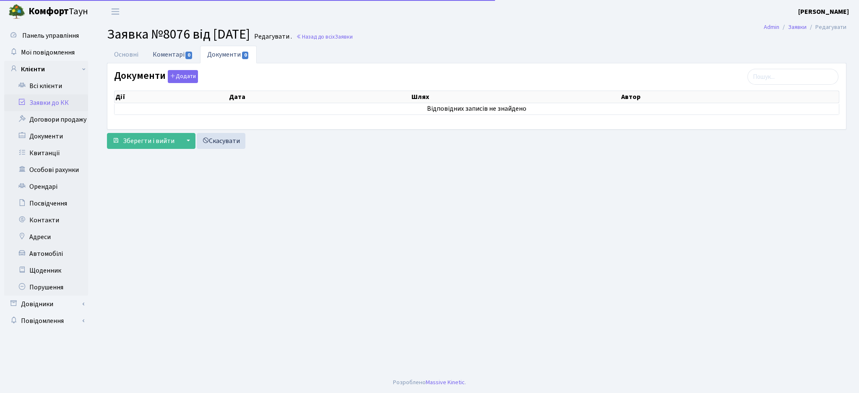
click at [171, 55] on link "Коментарі 0" at bounding box center [173, 54] width 55 height 17
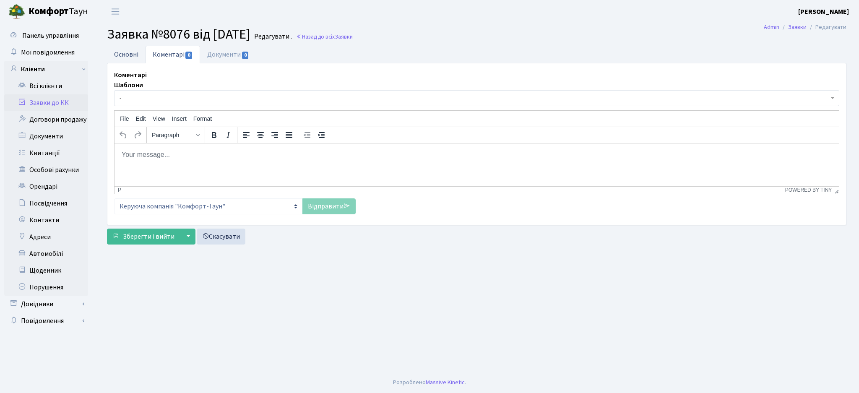
click at [134, 59] on link "Основні" at bounding box center [126, 54] width 39 height 17
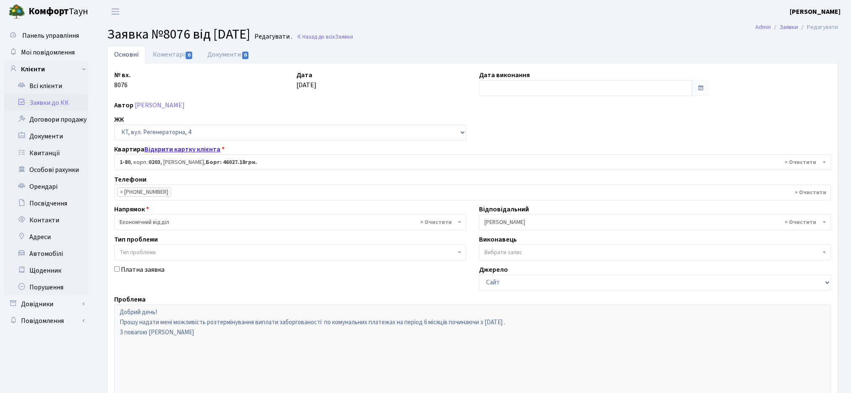
click at [189, 148] on link "Відкрити картку клієнта" at bounding box center [182, 149] width 76 height 9
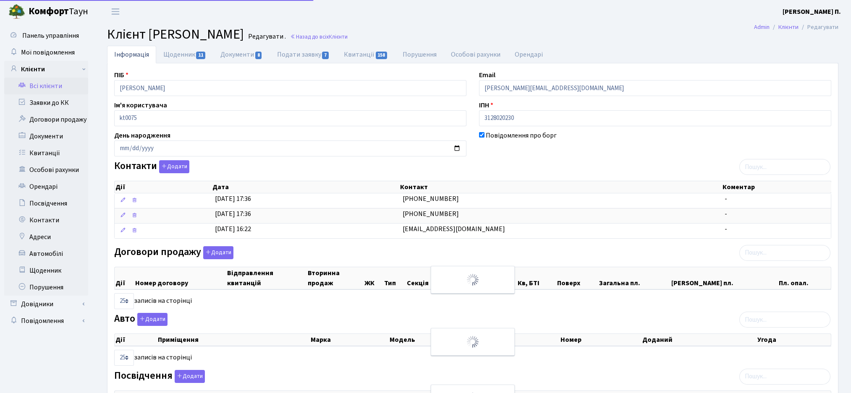
select select "25"
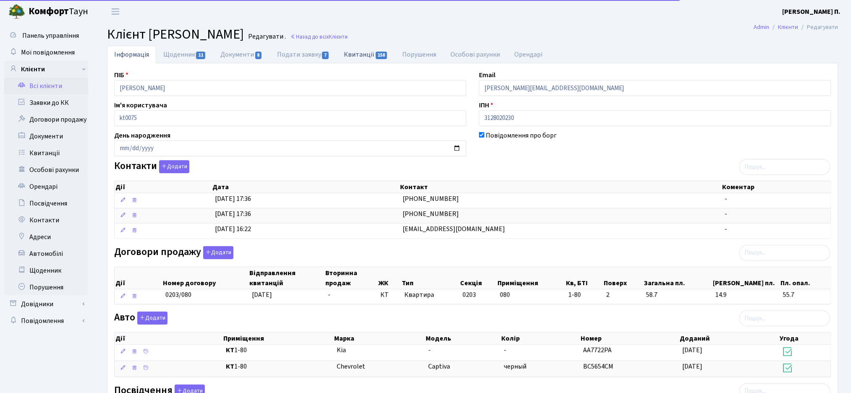
click at [353, 49] on link "Квитанції 158" at bounding box center [366, 54] width 58 height 17
select select "25"
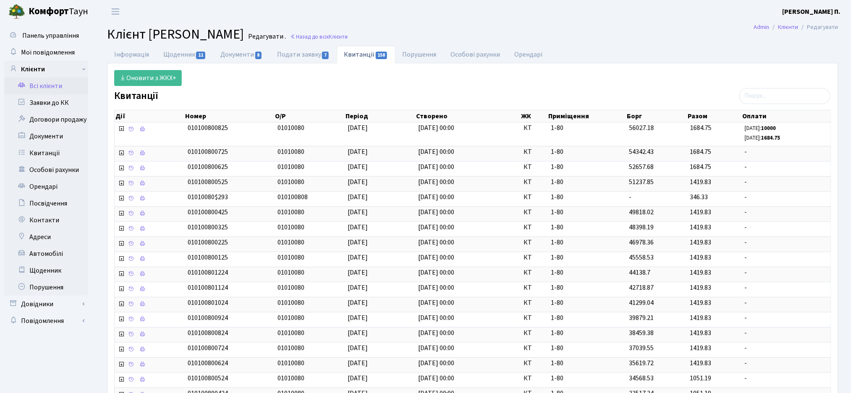
click at [347, 84] on div "Оновити з ЖКХ+" at bounding box center [472, 78] width 729 height 16
click at [251, 57] on link "Документи 8" at bounding box center [241, 54] width 56 height 17
select select "25"
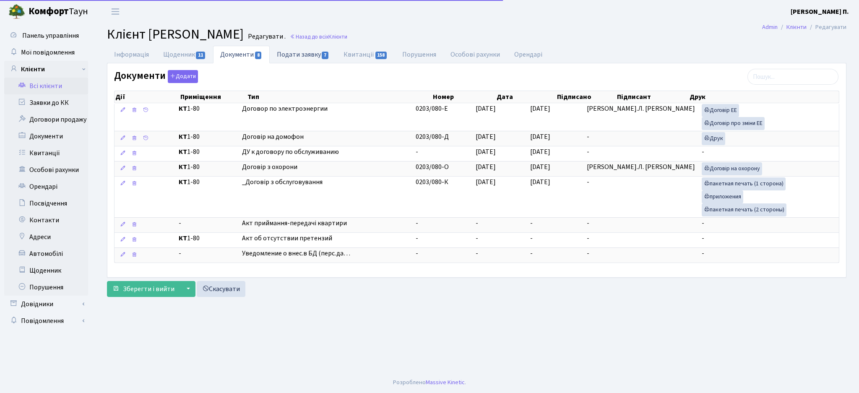
click at [303, 58] on link "Подати заявку 7" at bounding box center [303, 54] width 67 height 17
select select "25"
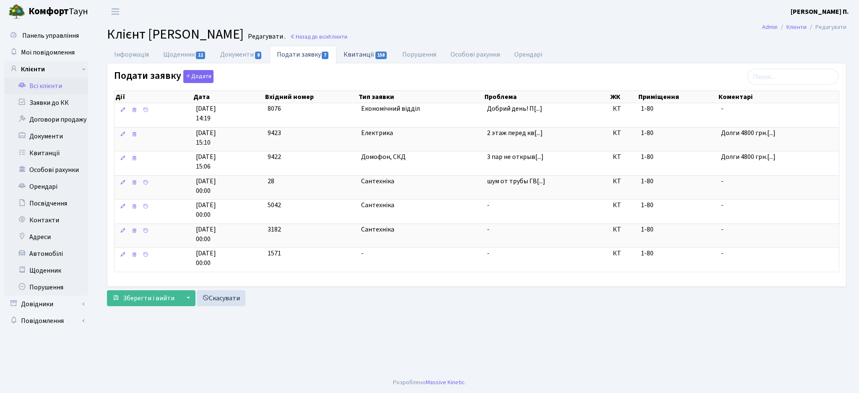
click at [356, 60] on link "Квитанції 158" at bounding box center [366, 54] width 58 height 17
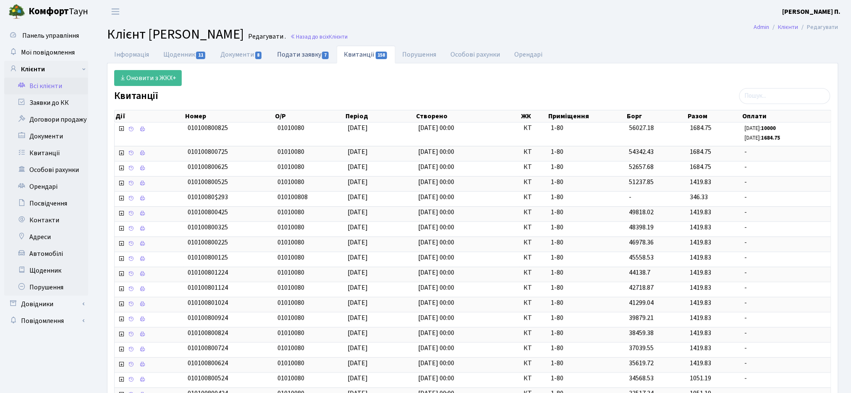
click at [309, 61] on link "Подати заявку 7" at bounding box center [303, 54] width 67 height 17
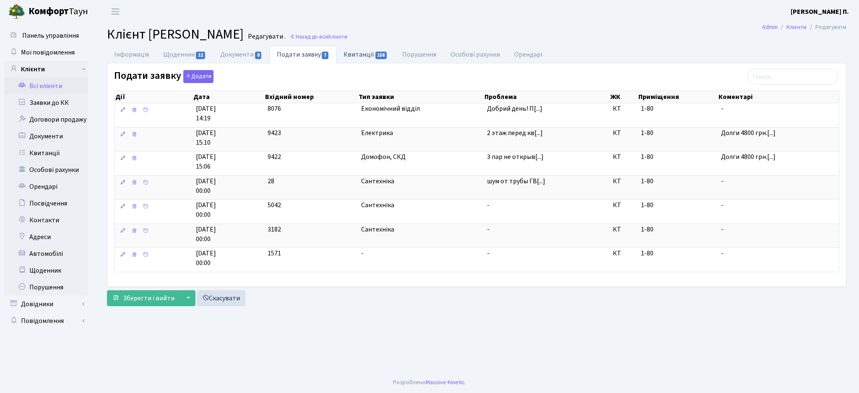
click at [359, 56] on link "Квитанції 158" at bounding box center [366, 54] width 58 height 17
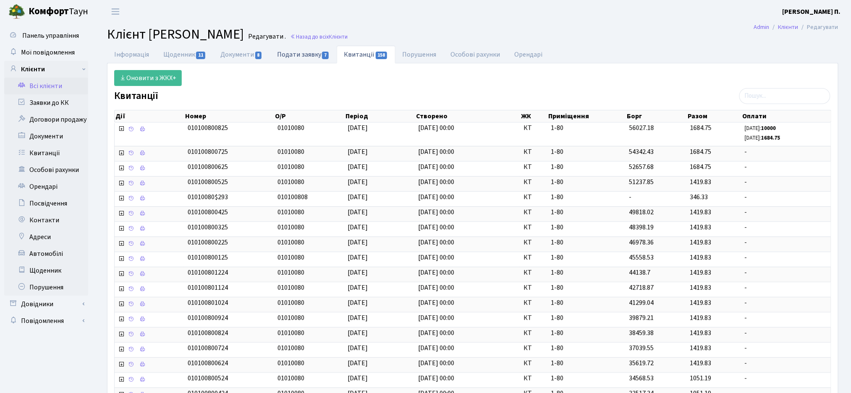
click at [312, 53] on link "Подати заявку 7" at bounding box center [303, 54] width 67 height 17
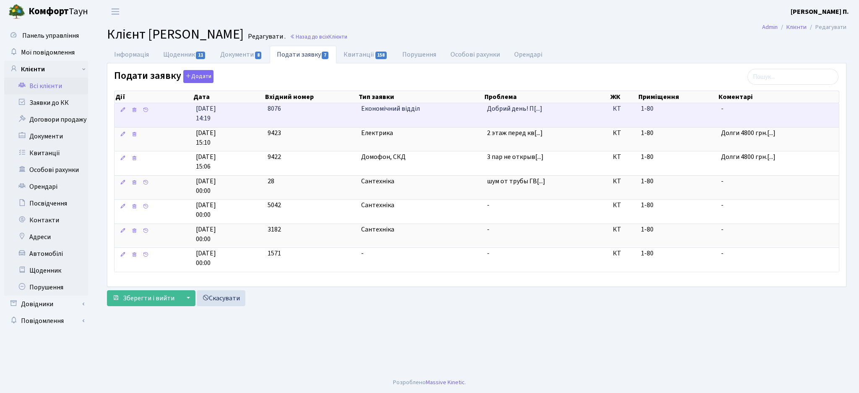
click at [485, 113] on td "Добрий день! П[...]" at bounding box center [547, 115] width 126 height 24
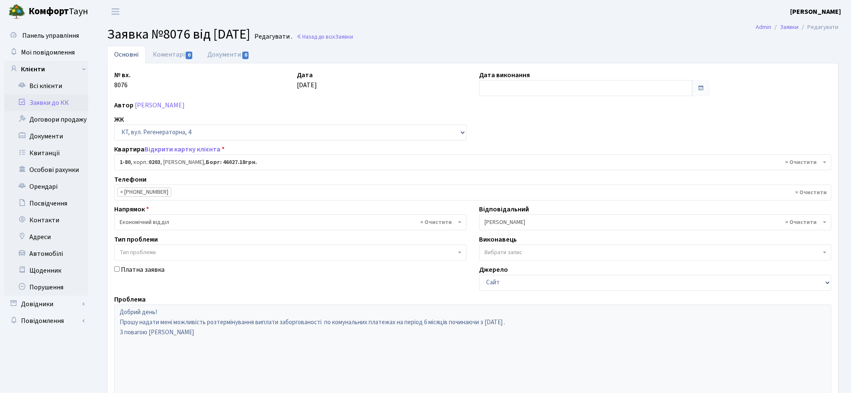
select select "80"
click at [37, 87] on link "Всі клієнти" at bounding box center [46, 86] width 84 height 17
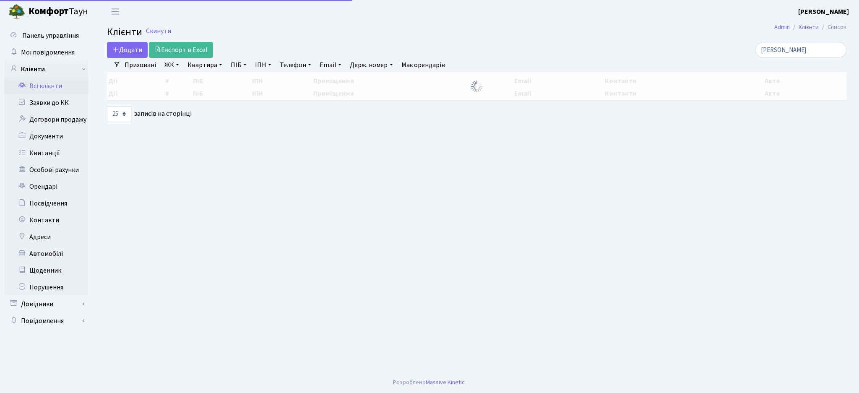
select select "25"
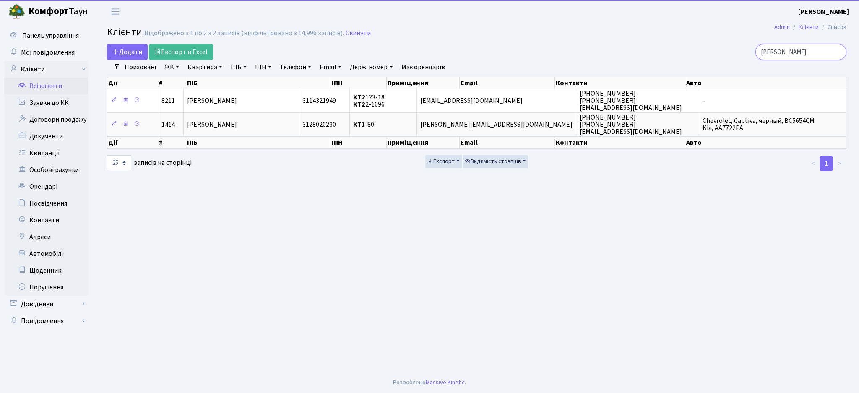
drag, startPoint x: 795, startPoint y: 52, endPoint x: 737, endPoint y: 67, distance: 60.7
click at [737, 67] on div "Додати Експорт в Excel [GEOGRAPHIC_DATA] Фільтри Приховані ЖК ТХ, вул. [PERSON_…" at bounding box center [477, 108] width 752 height 128
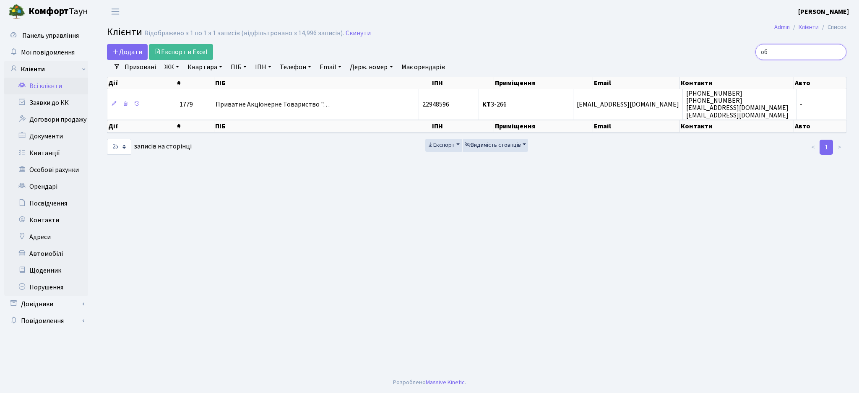
type input "о"
